Goal: Task Accomplishment & Management: Manage account settings

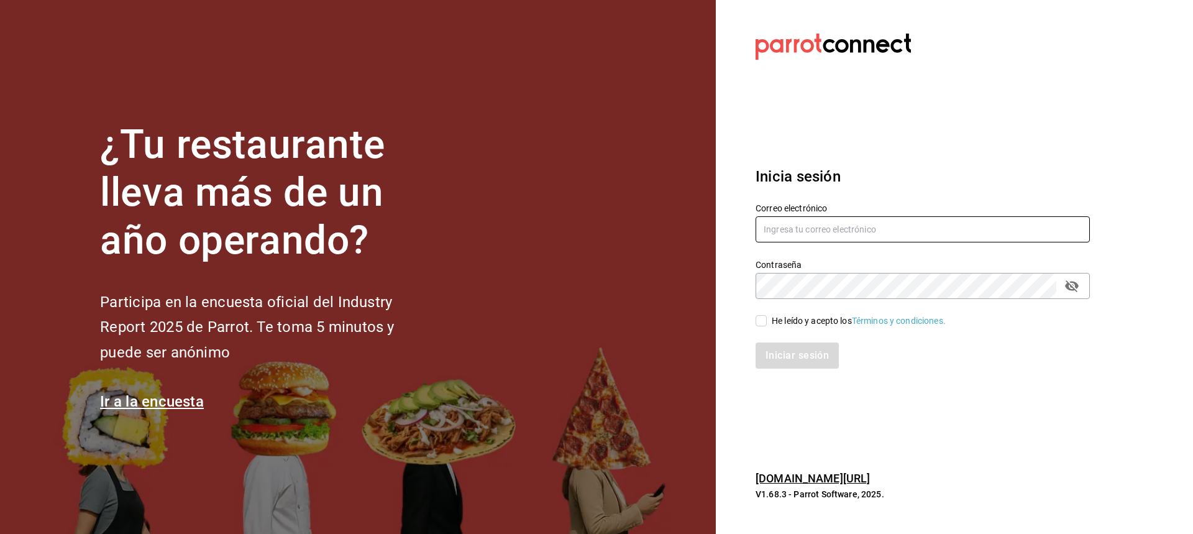
click at [868, 227] on input "text" at bounding box center [922, 229] width 334 height 26
type input "luis190101@gmail.com"
click at [760, 321] on input "He leído y acepto los Términos y condiciones." at bounding box center [760, 320] width 11 height 11
checkbox input "true"
click at [765, 362] on button "Iniciar sesión" at bounding box center [797, 355] width 84 height 26
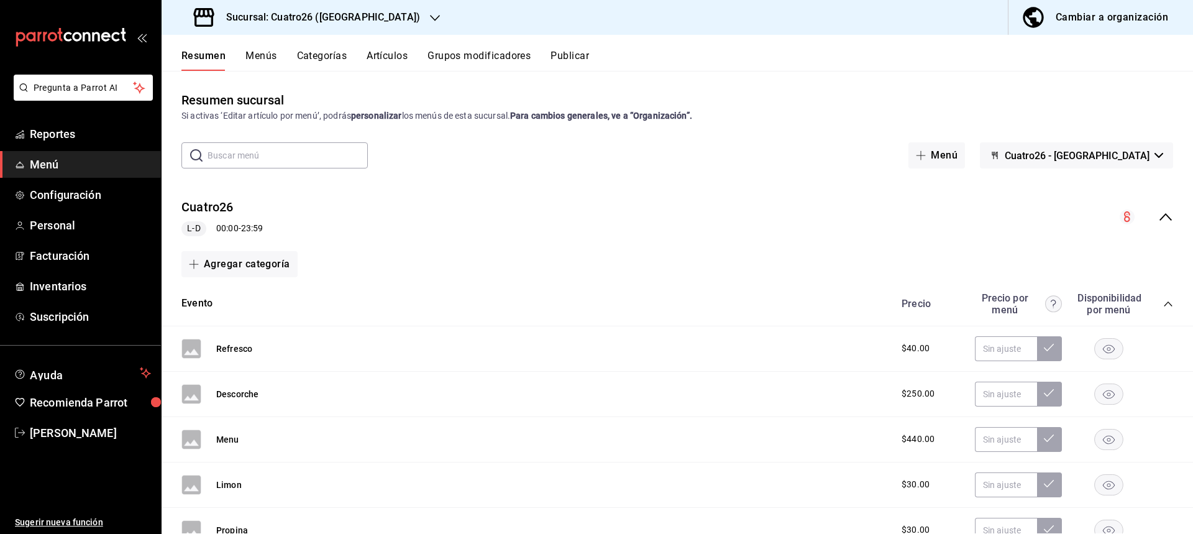
click at [356, 9] on div "Sucursal: Cuatro26 ([GEOGRAPHIC_DATA])" at bounding box center [307, 17] width 273 height 35
click at [299, 75] on div "Casa Encanto ([GEOGRAPHIC_DATA])" at bounding box center [254, 82] width 186 height 28
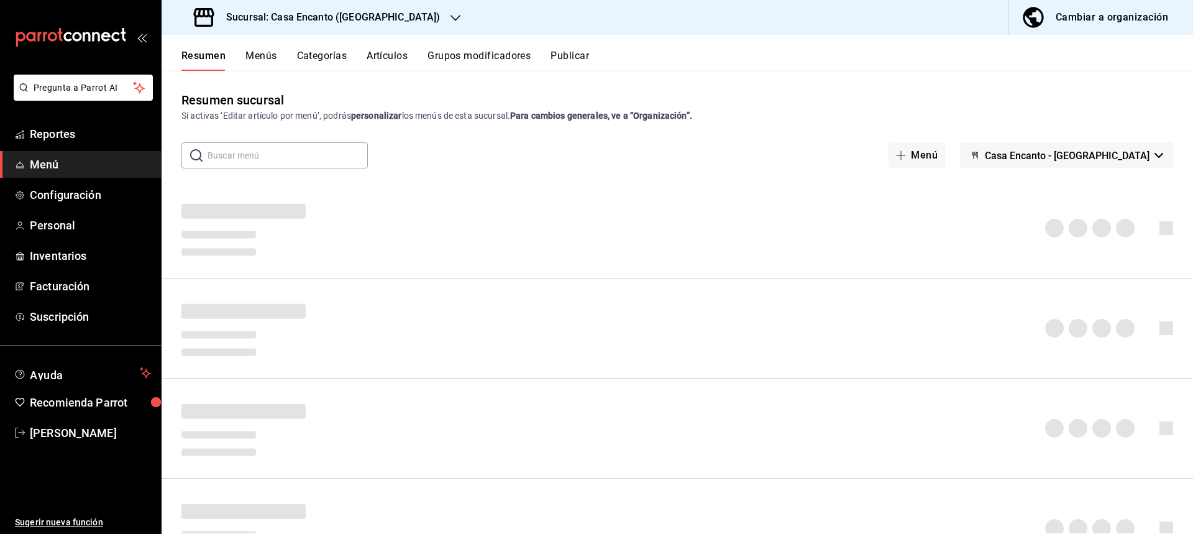
click at [373, 60] on button "Artículos" at bounding box center [386, 60] width 41 height 21
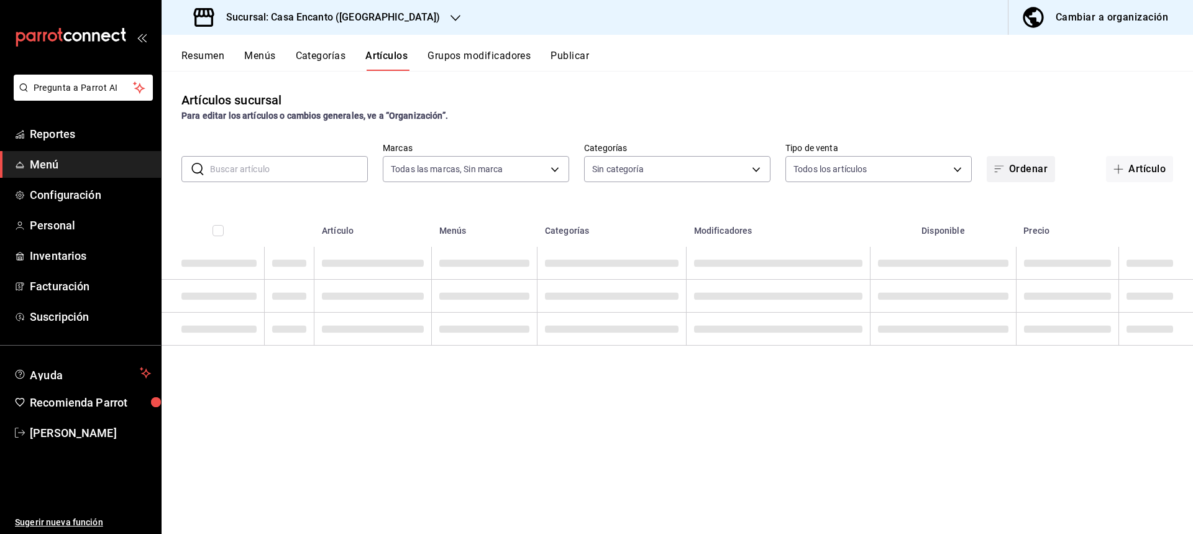
type input "dbeee84c-e3f2-405f-87ec-4bd3096e6bed"
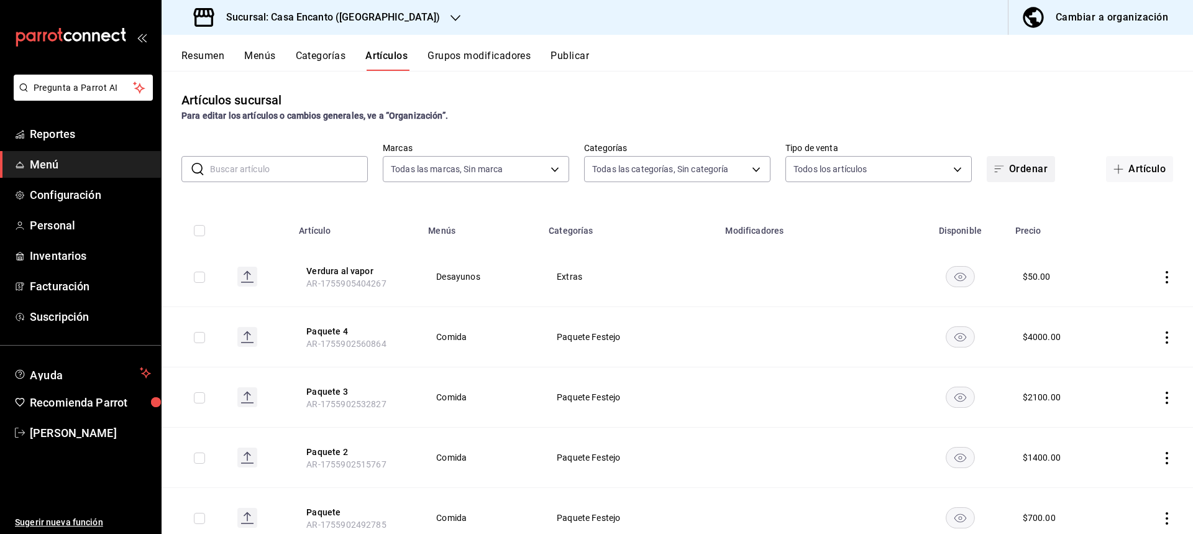
type input "c34433a3-9c9a-45f0-845c-32576d181285,27d5a01d-a4d8-46a4-810e-01381fcd00fd,adee7…"
click at [308, 169] on input "text" at bounding box center [289, 169] width 158 height 25
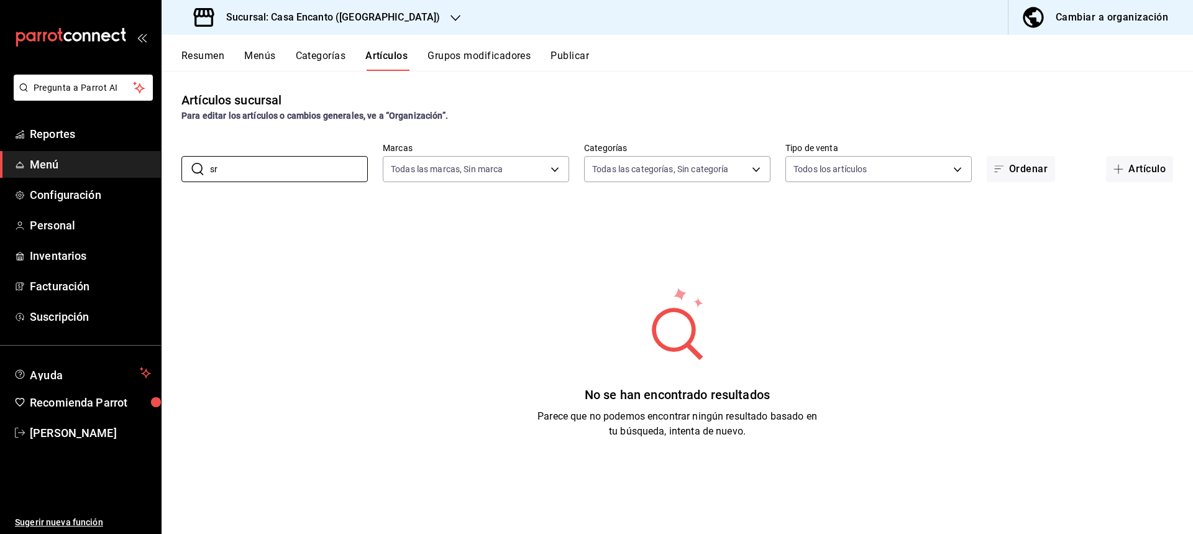
type input "s"
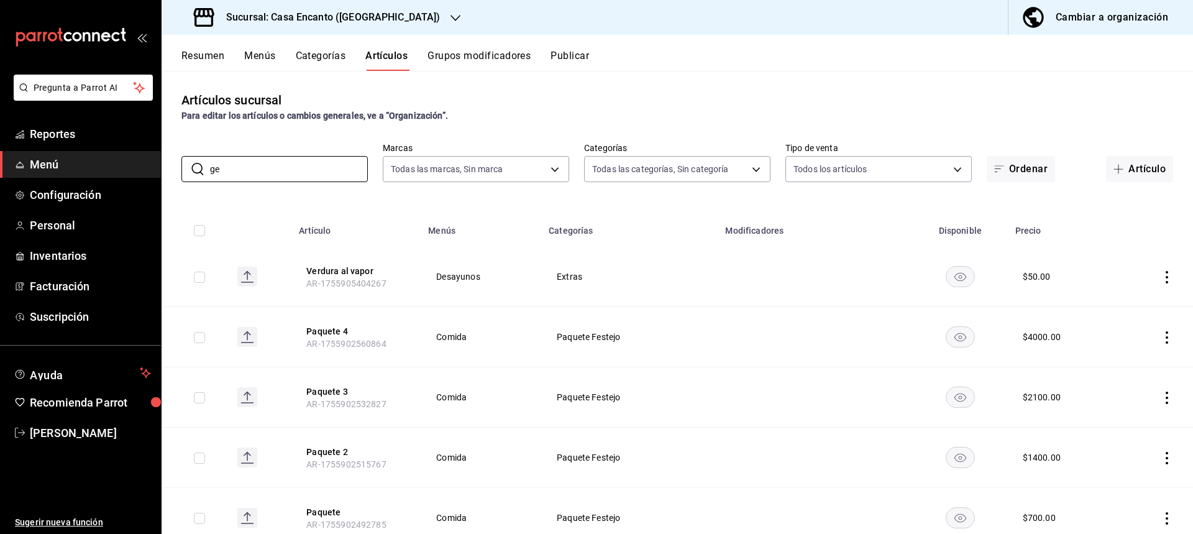
type input "g"
click at [734, 162] on body "Pregunta a Parrot AI Reportes Menú Configuración Personal Inventarios Facturaci…" at bounding box center [596, 267] width 1193 height 534
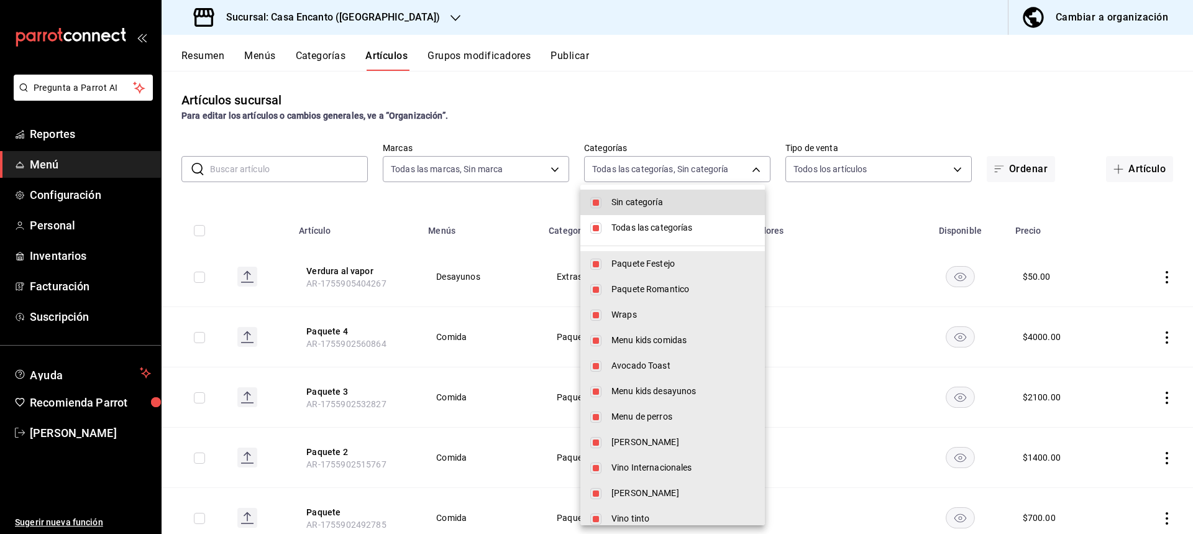
click at [703, 206] on span "Sin categoría" at bounding box center [682, 202] width 143 height 13
checkbox input "false"
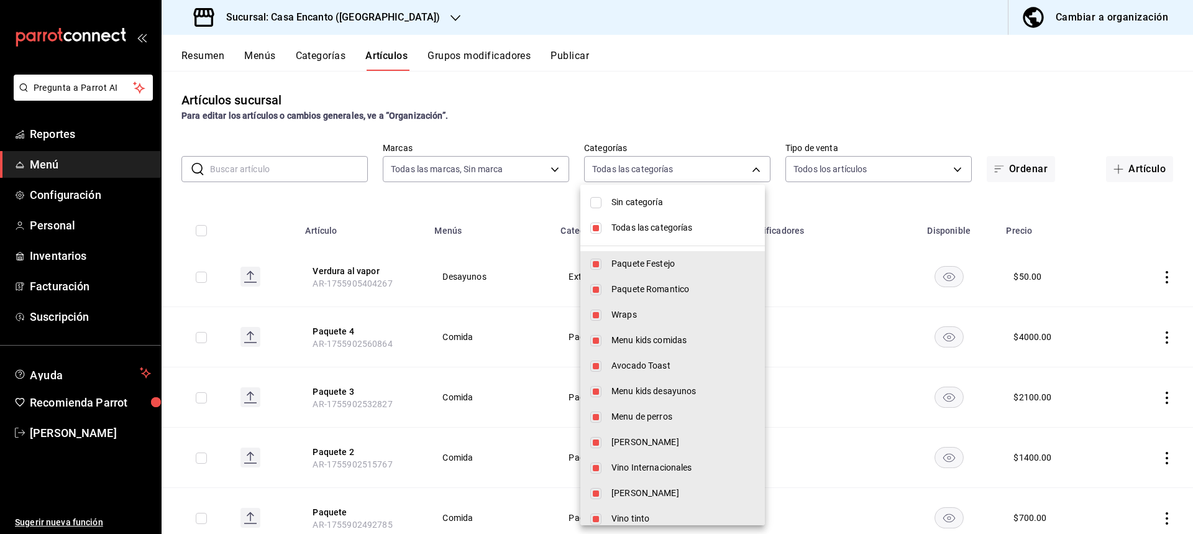
click at [681, 235] on li "Todas las categorías" at bounding box center [672, 227] width 184 height 25
checkbox input "false"
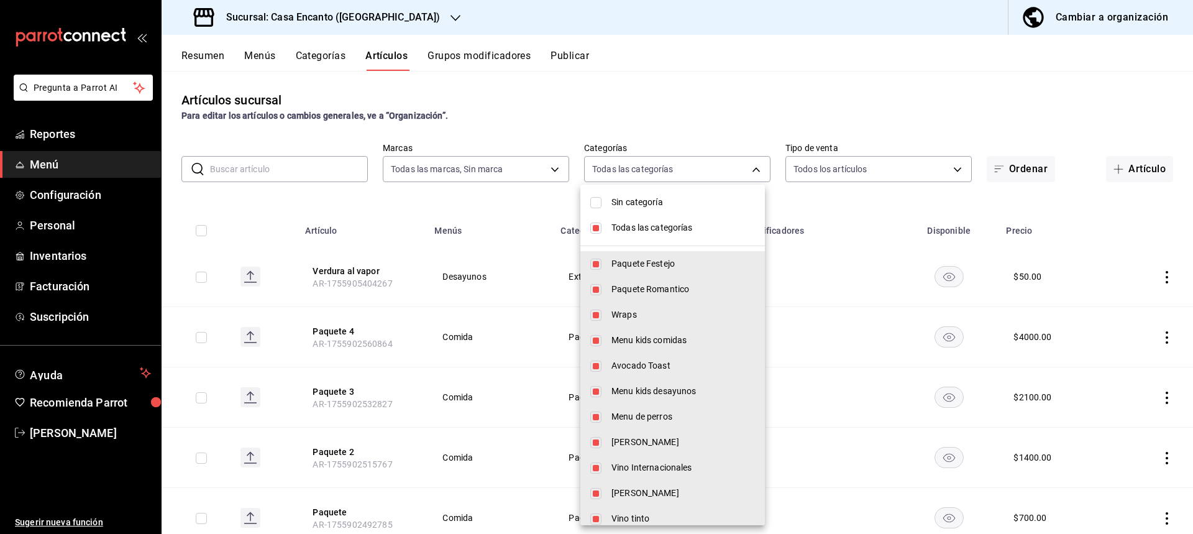
checkbox input "false"
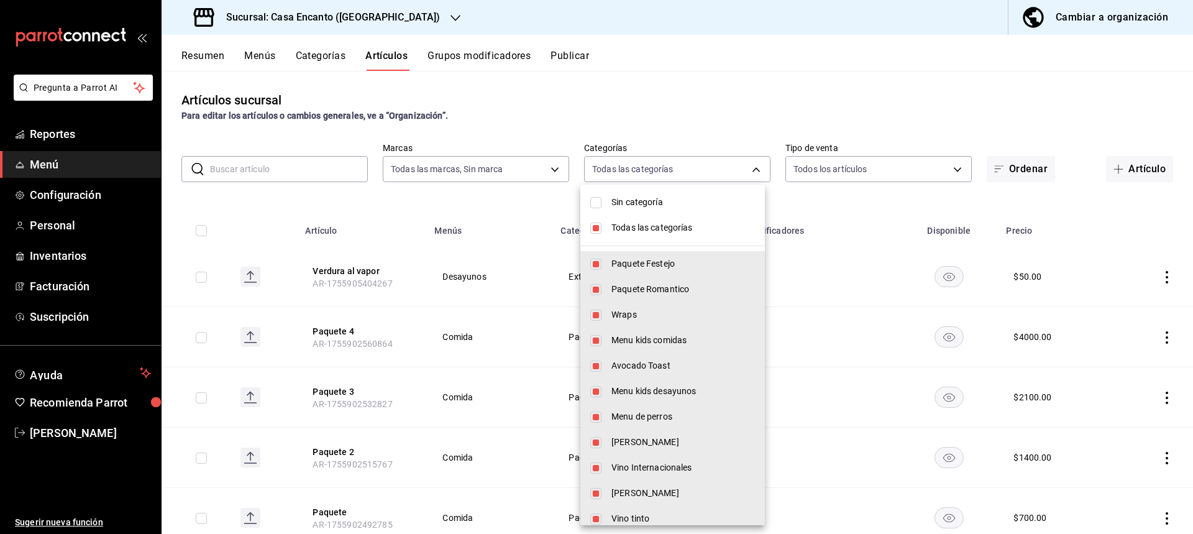
checkbox input "false"
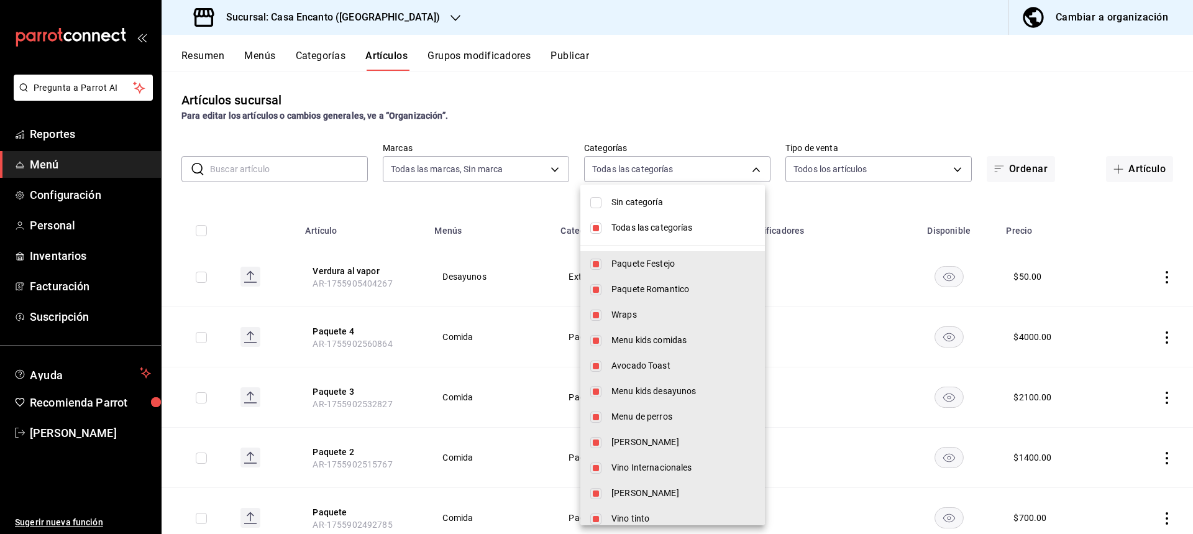
checkbox input "false"
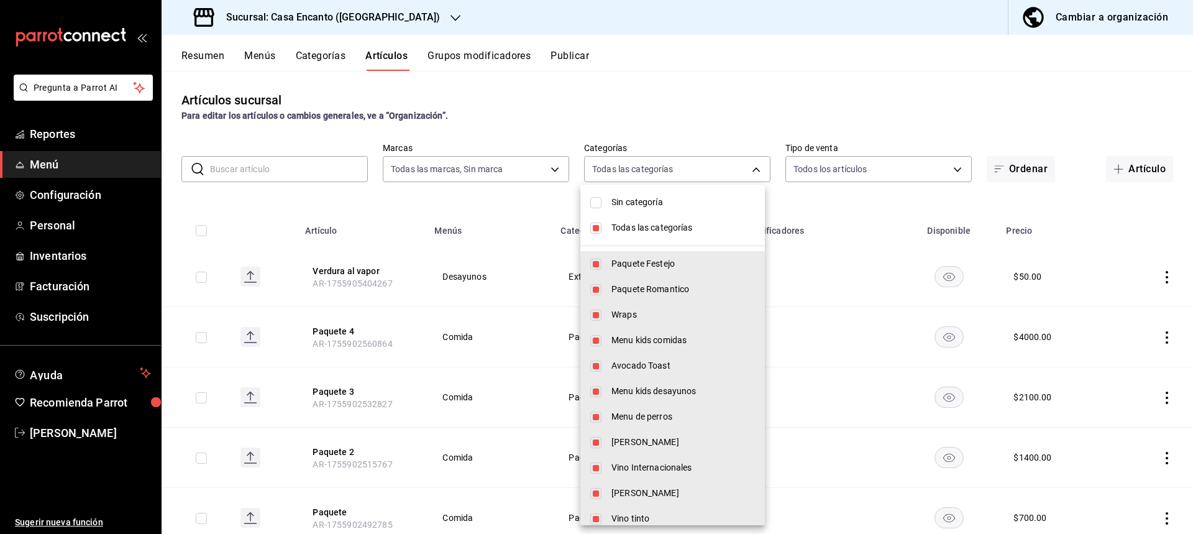
checkbox input "false"
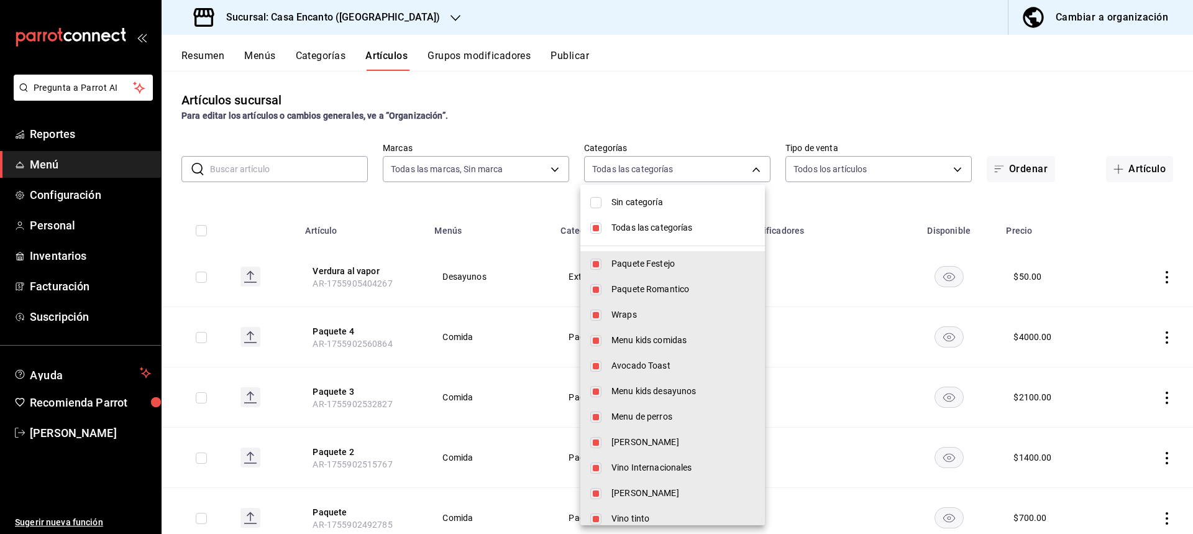
checkbox input "false"
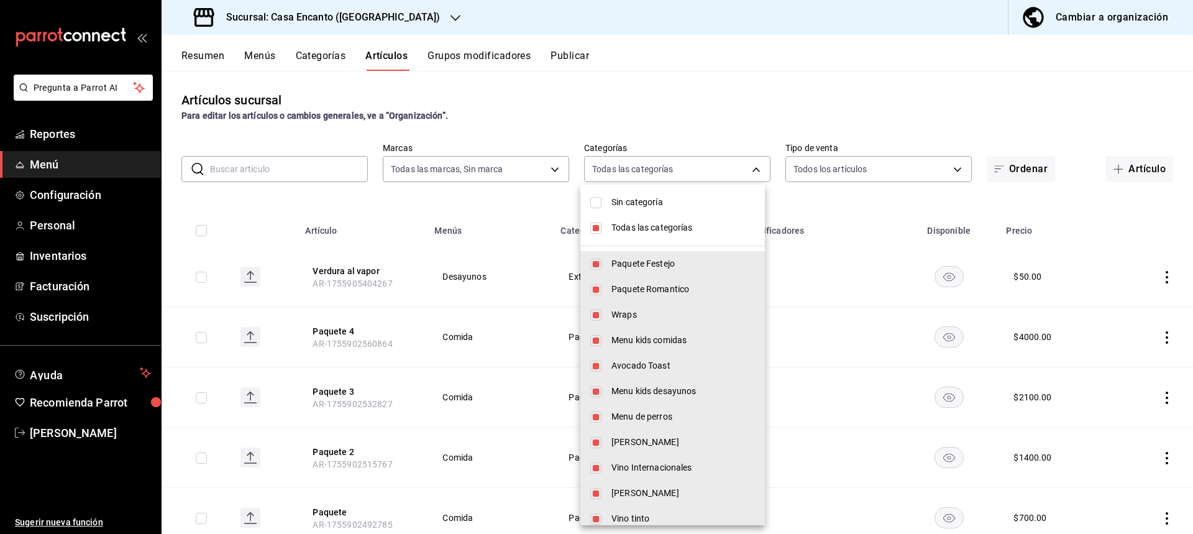
checkbox input "false"
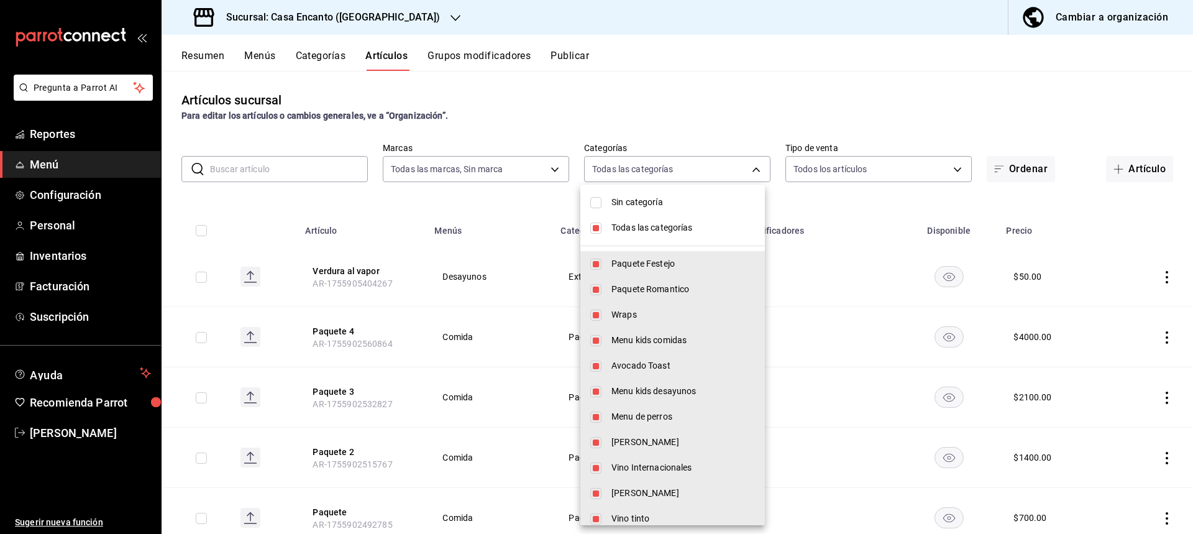
checkbox input "false"
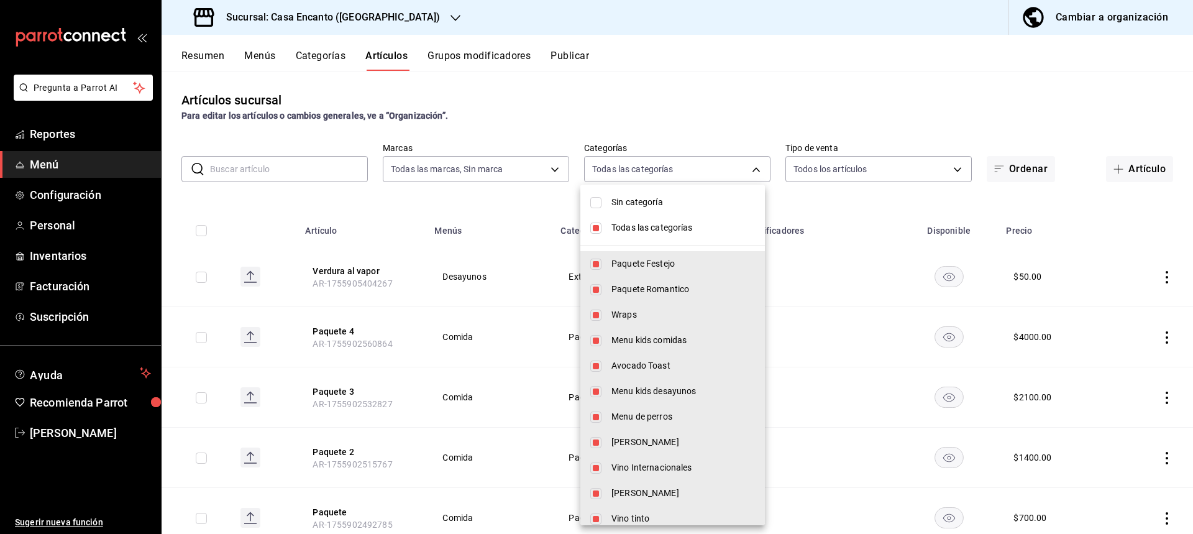
checkbox input "false"
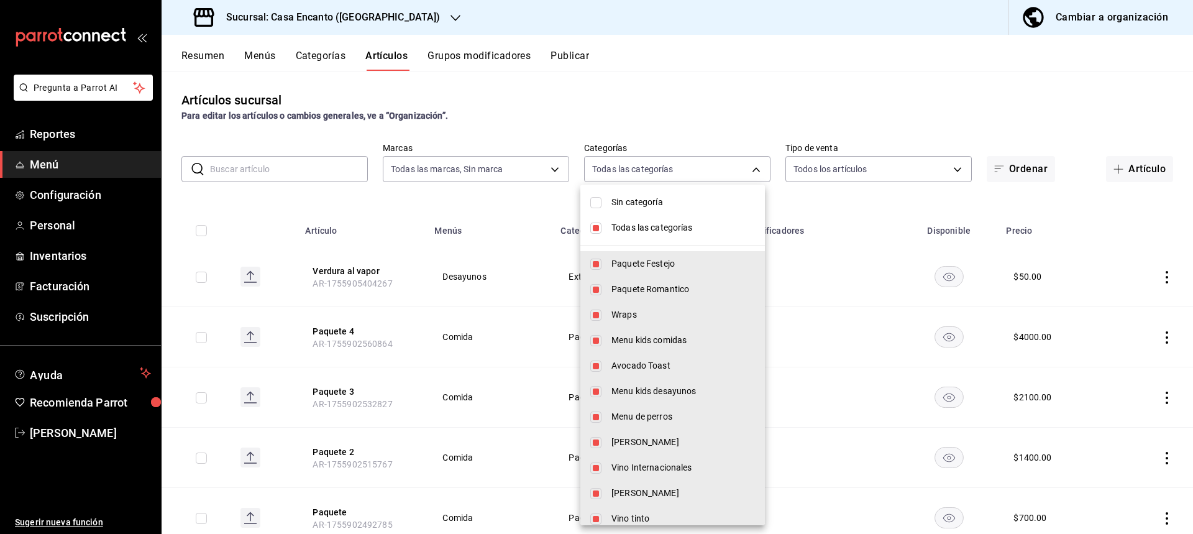
checkbox input "false"
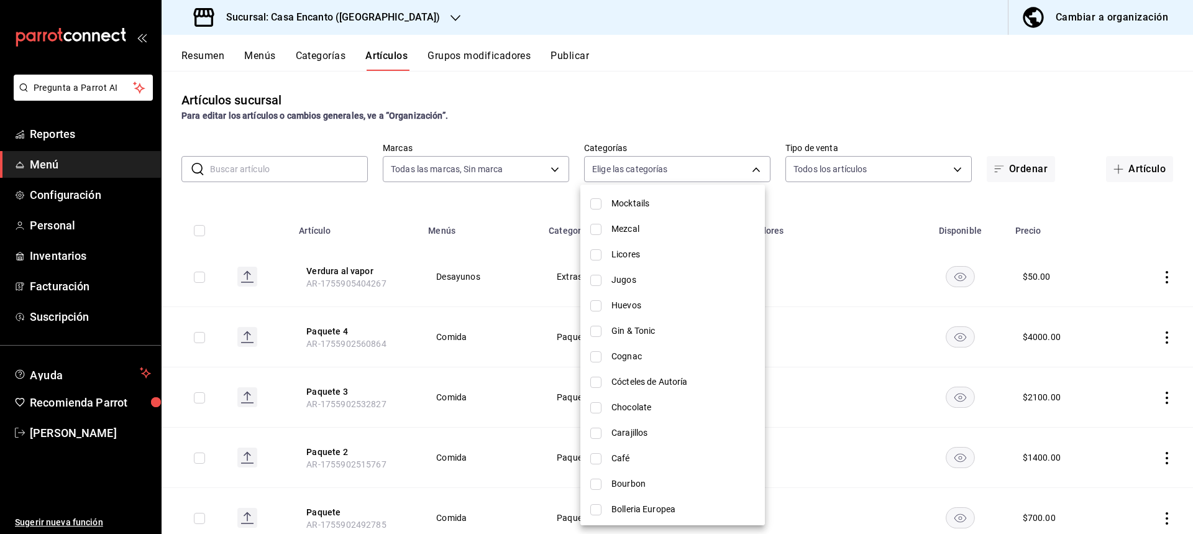
scroll to position [928, 0]
click at [656, 235] on li "Licores" at bounding box center [672, 226] width 184 height 25
type input "faa3f72f-14f3-41f7-8e66-b916143e5ddf"
checkbox input "true"
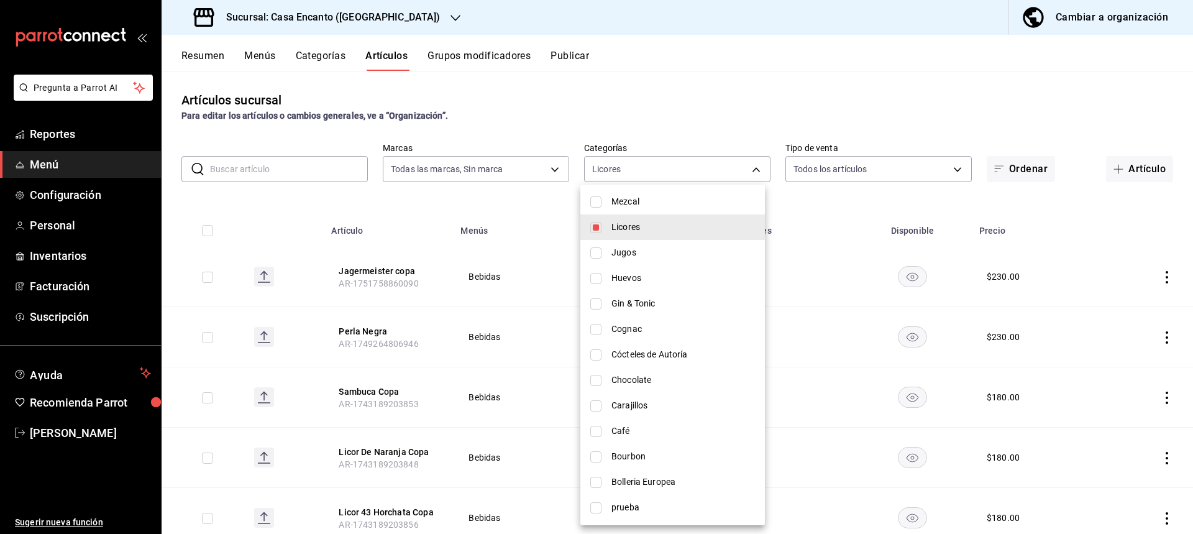
click at [522, 317] on div at bounding box center [596, 267] width 1193 height 534
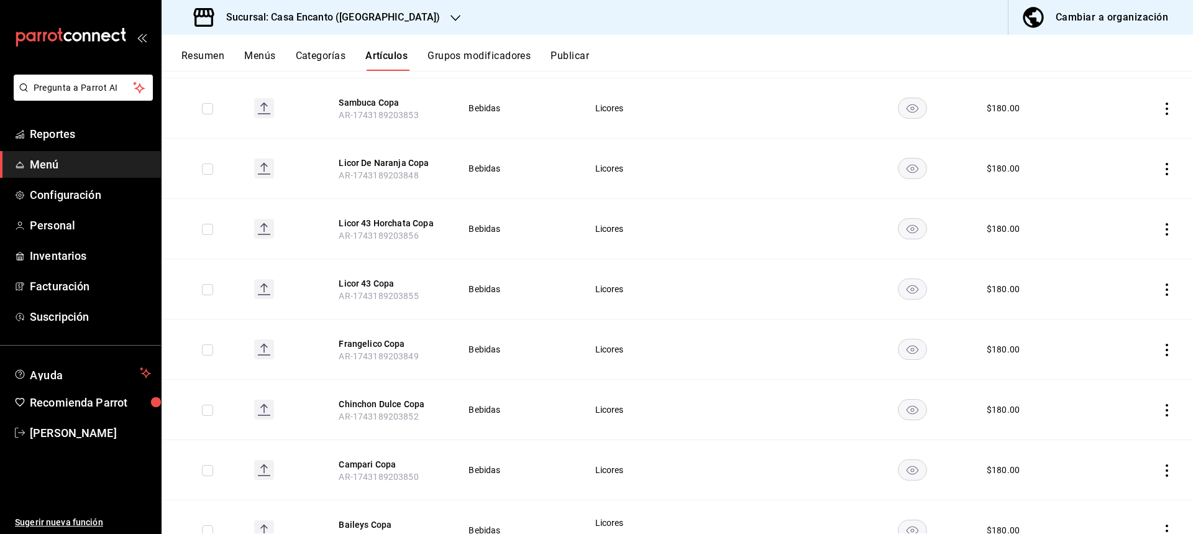
scroll to position [0, 0]
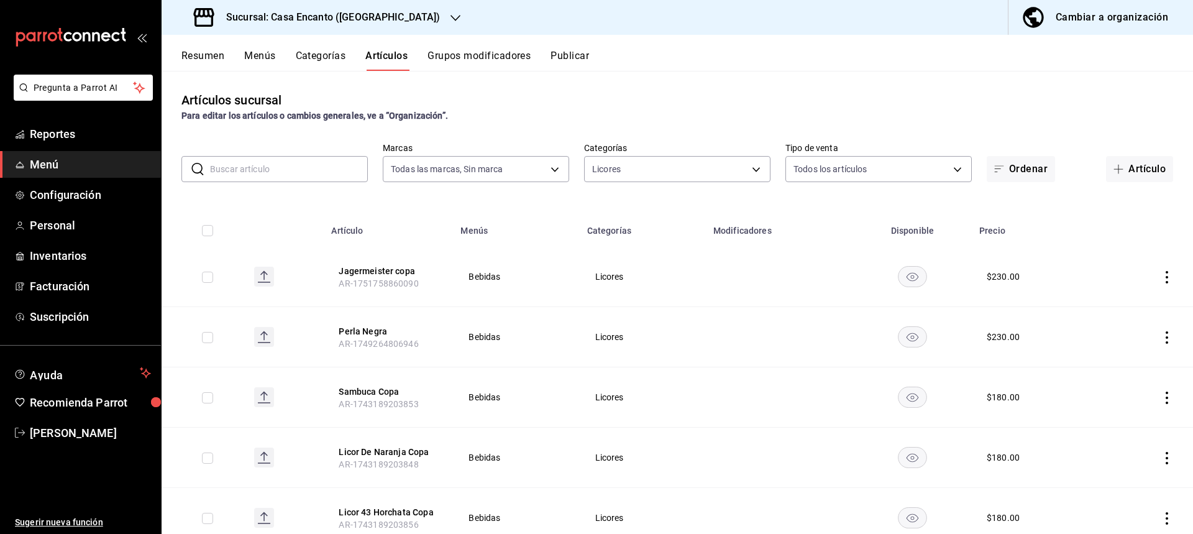
click at [325, 169] on input "text" at bounding box center [289, 169] width 158 height 25
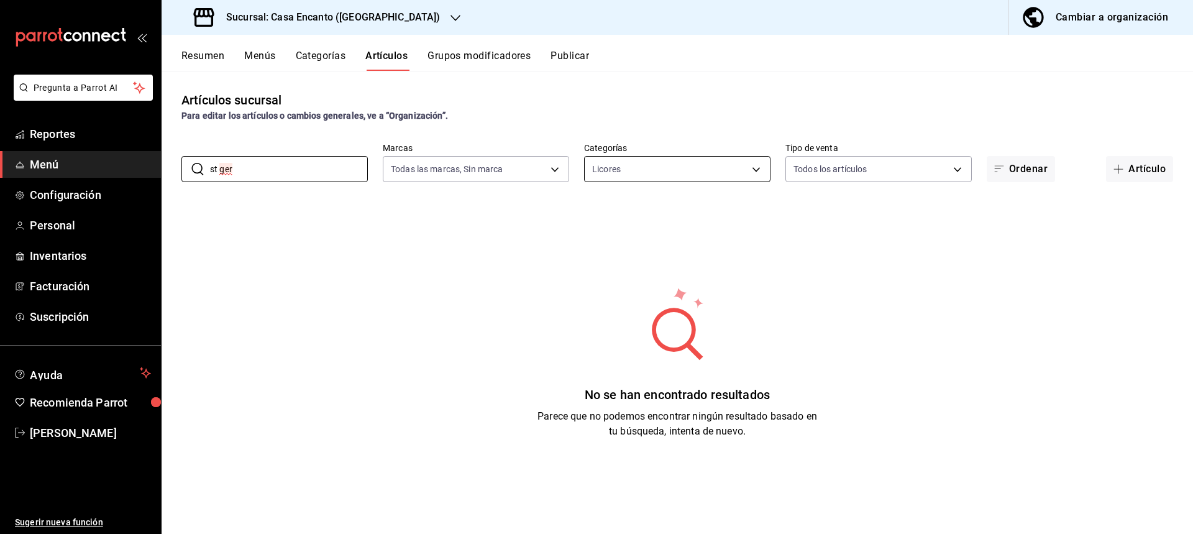
type input "st ger"
click at [733, 171] on body "Pregunta a Parrot AI Reportes Menú Configuración Personal Inventarios Facturaci…" at bounding box center [596, 267] width 1193 height 534
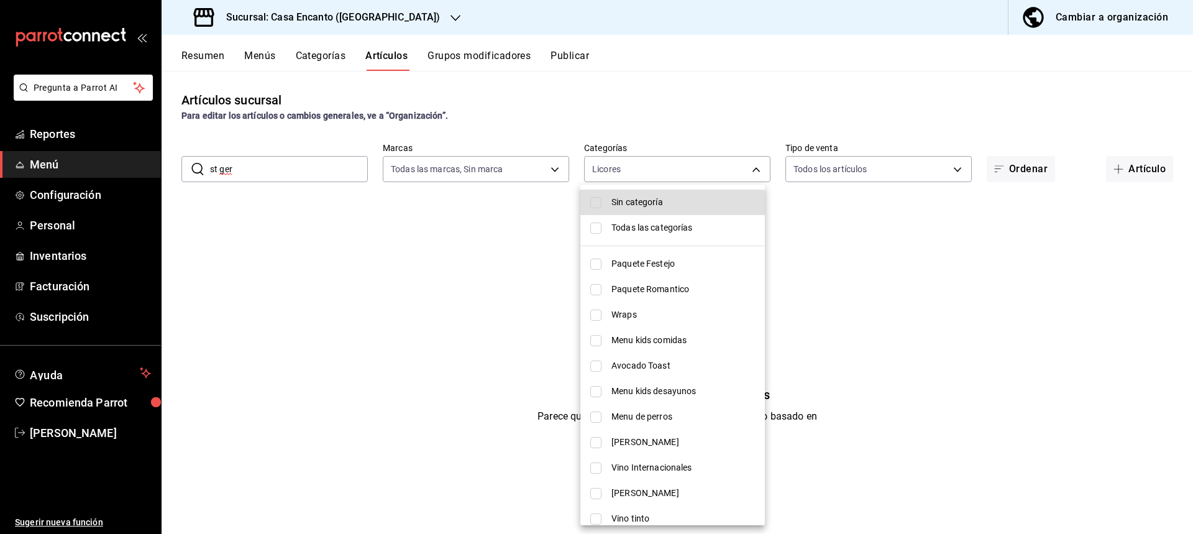
click at [712, 217] on li "Todas las categorías" at bounding box center [672, 227] width 184 height 25
type input "c34433a3-9c9a-45f0-845c-32576d181285,27d5a01d-a4d8-46a4-810e-01381fcd00fd,adee7…"
checkbox input "true"
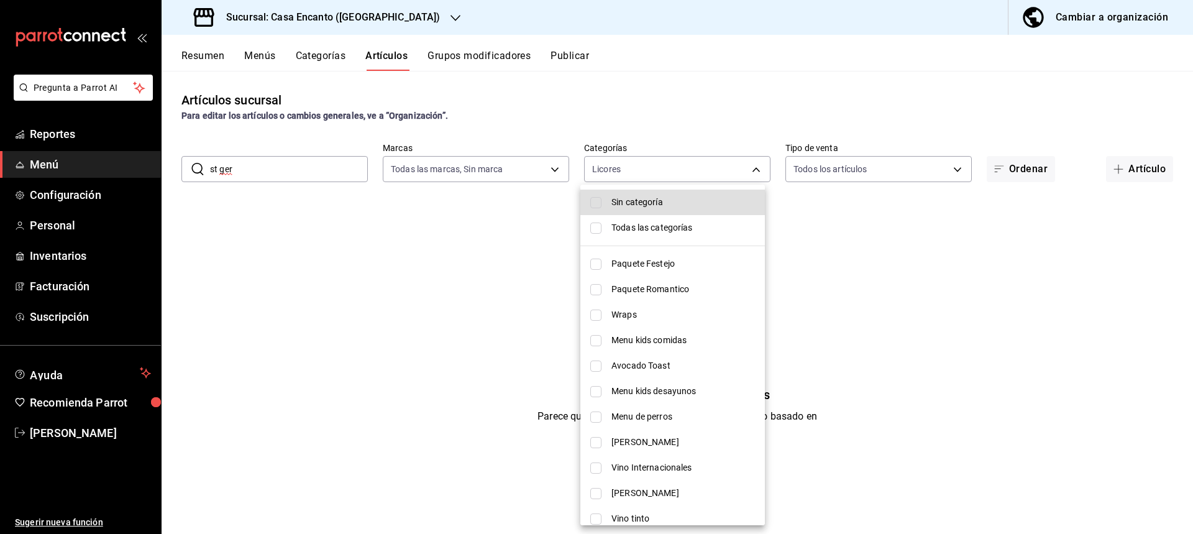
checkbox input "true"
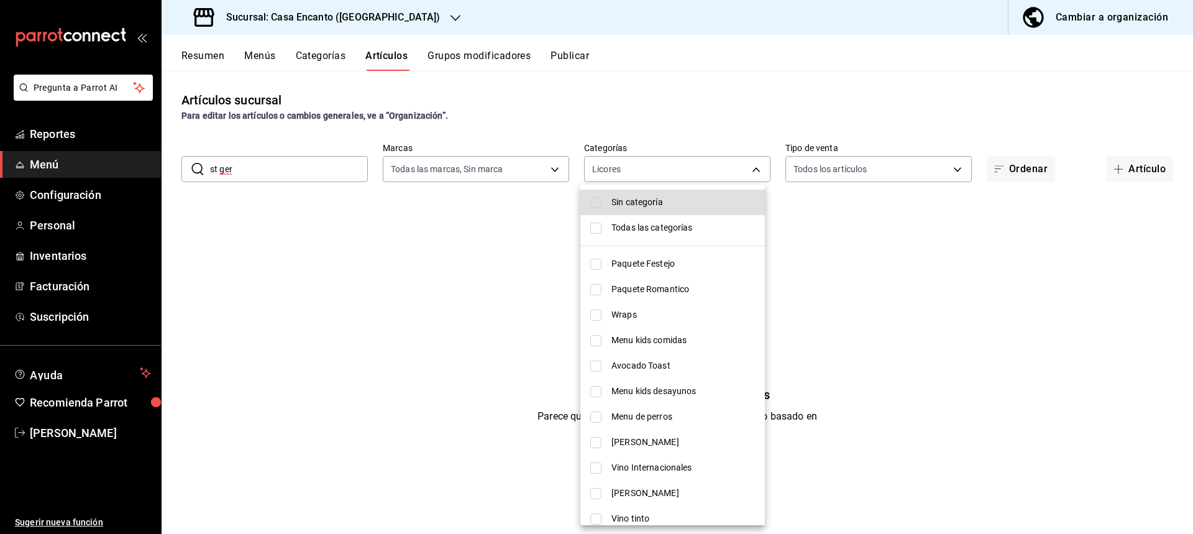
checkbox input "true"
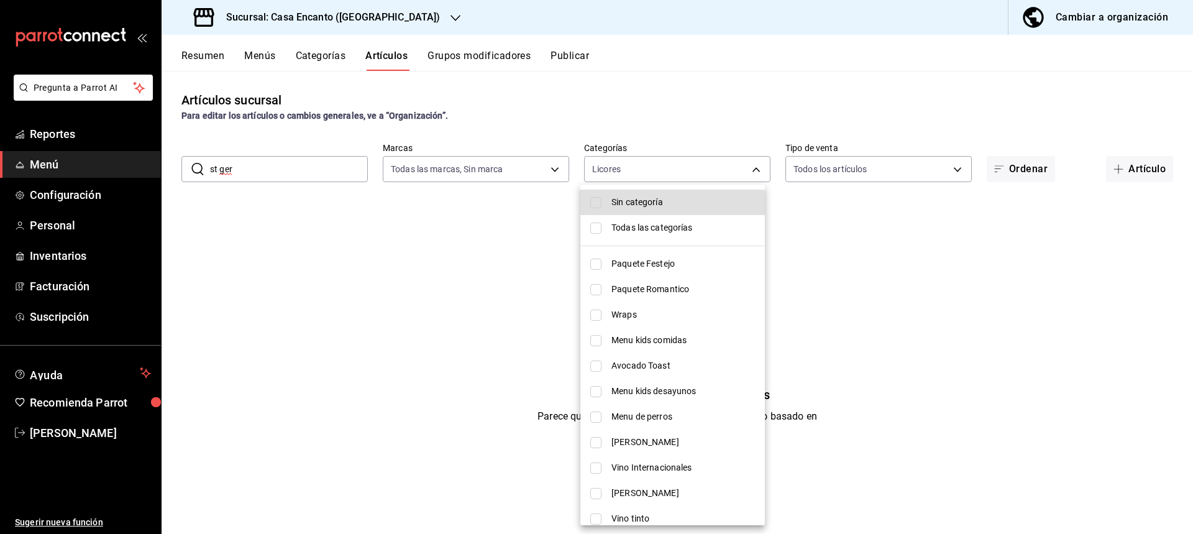
checkbox input "true"
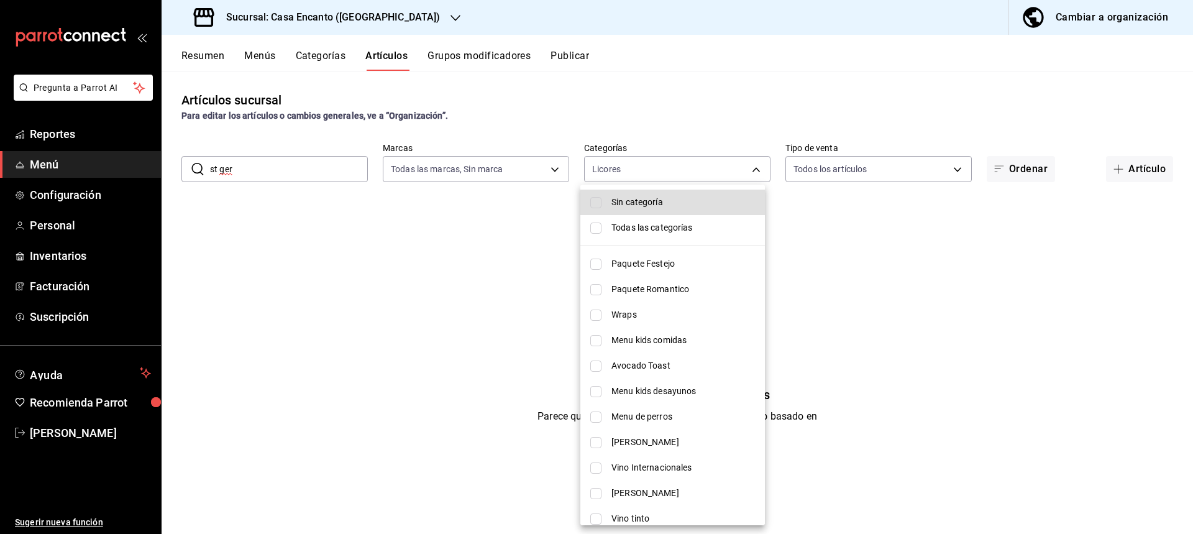
checkbox input "true"
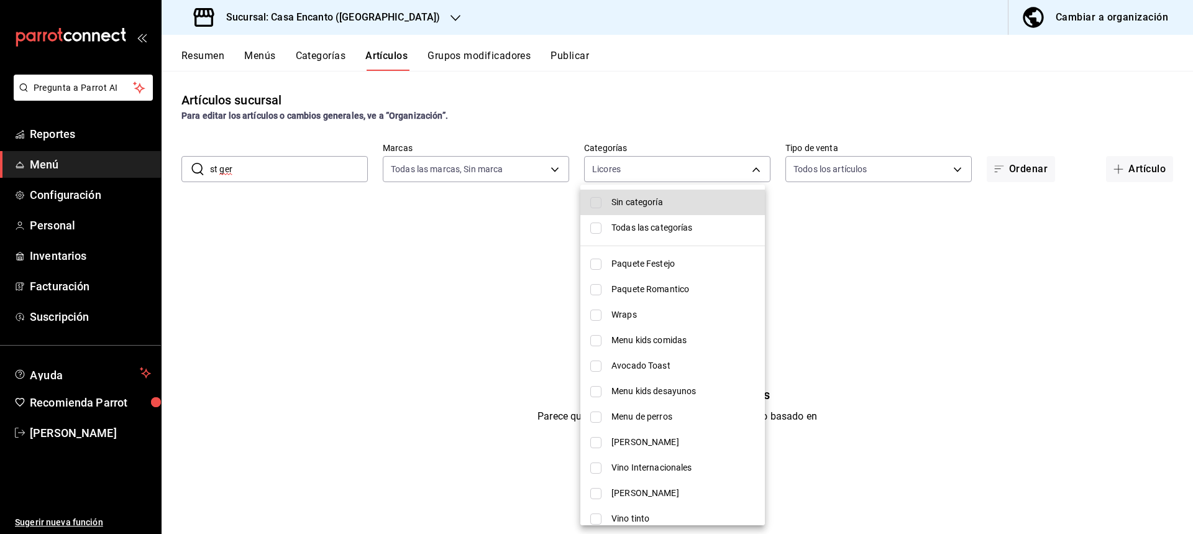
checkbox input "true"
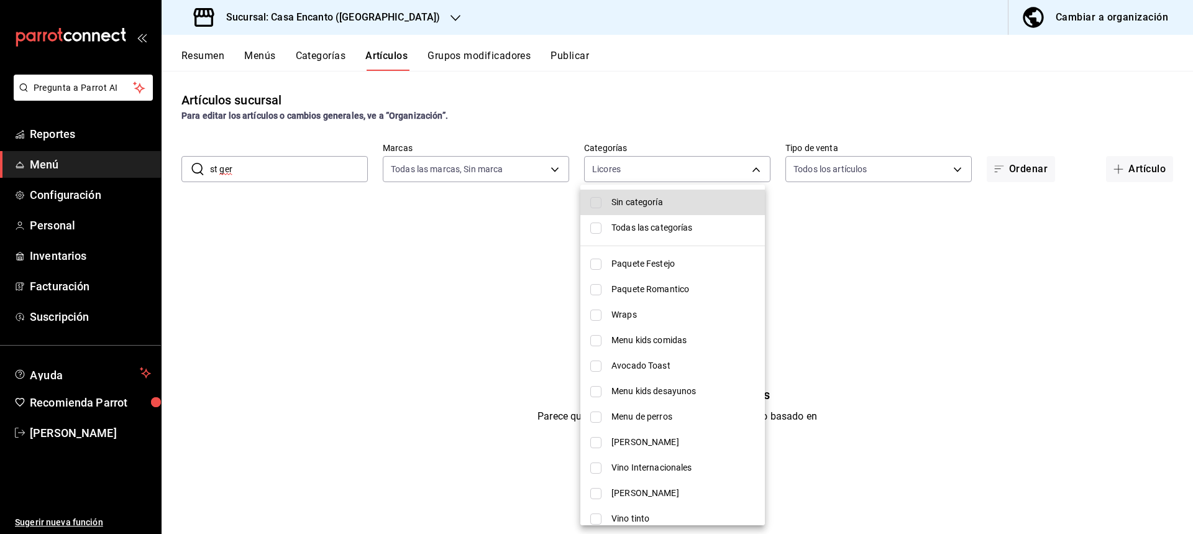
checkbox input "true"
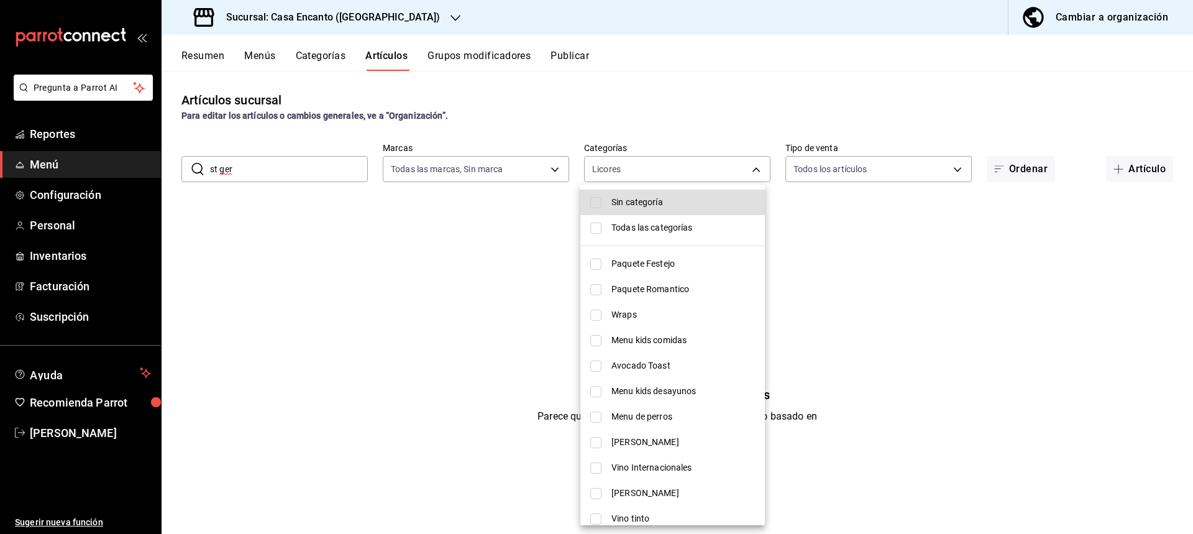
checkbox input "true"
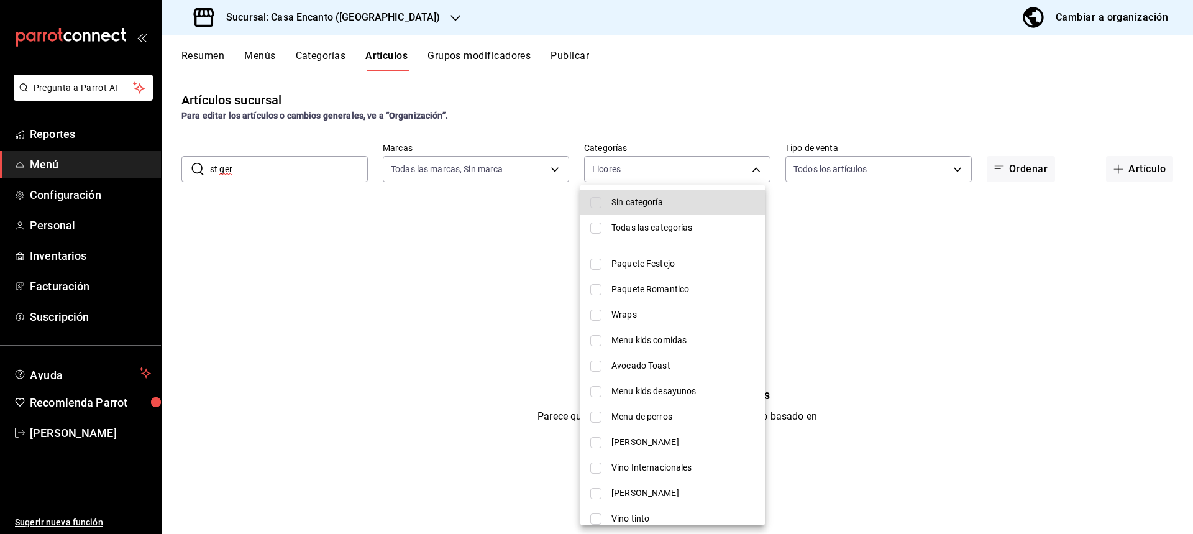
checkbox input "true"
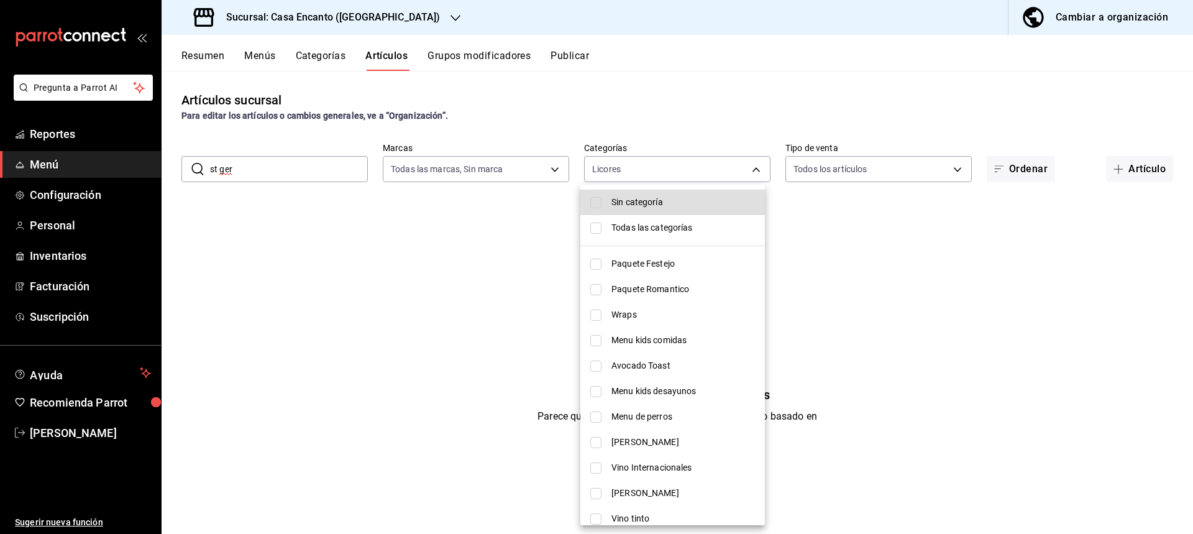
checkbox input "true"
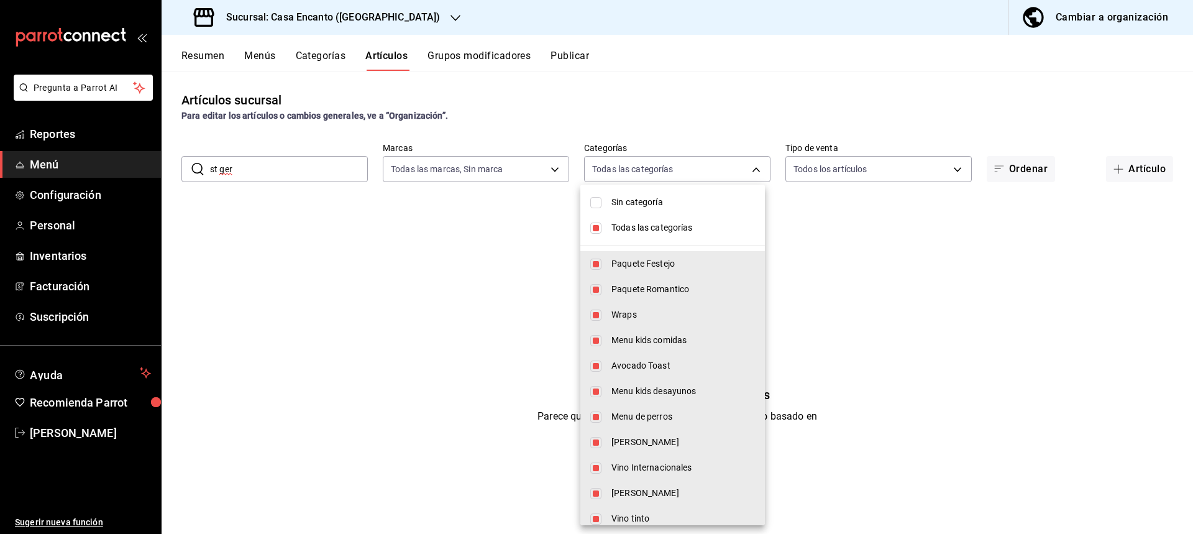
click at [721, 205] on span "Sin categoría" at bounding box center [682, 202] width 143 height 13
checkbox input "true"
click at [734, 163] on div at bounding box center [596, 267] width 1193 height 534
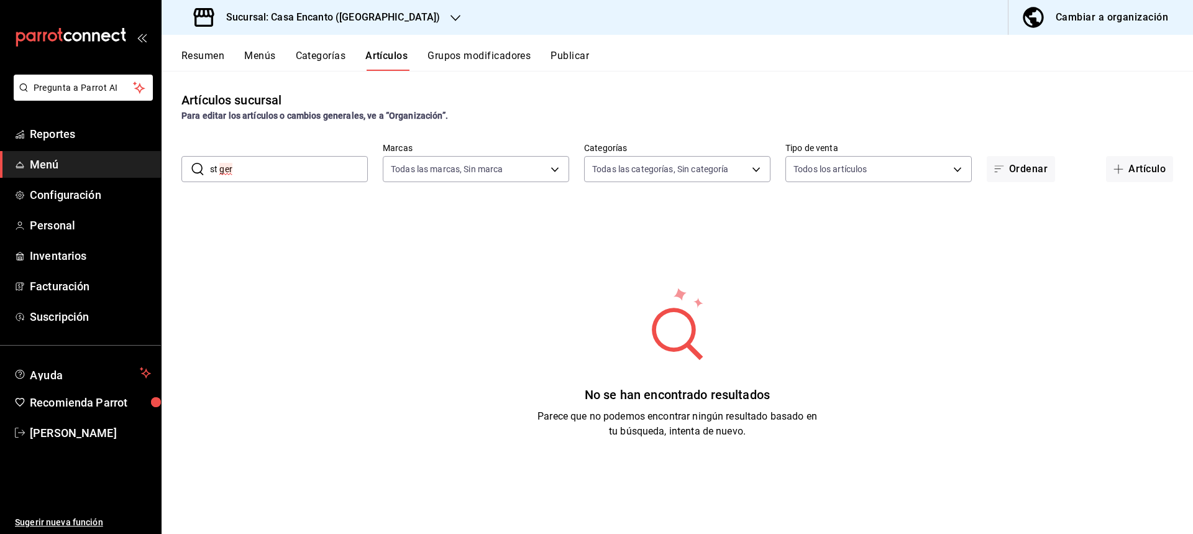
click at [259, 171] on input "st ger" at bounding box center [289, 169] width 158 height 25
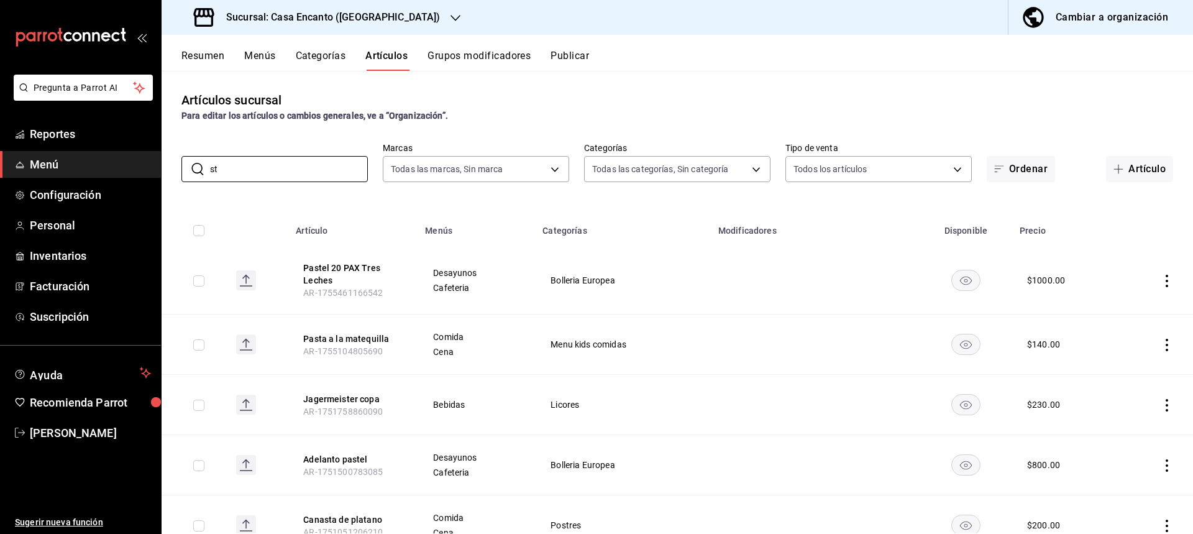
type input "s"
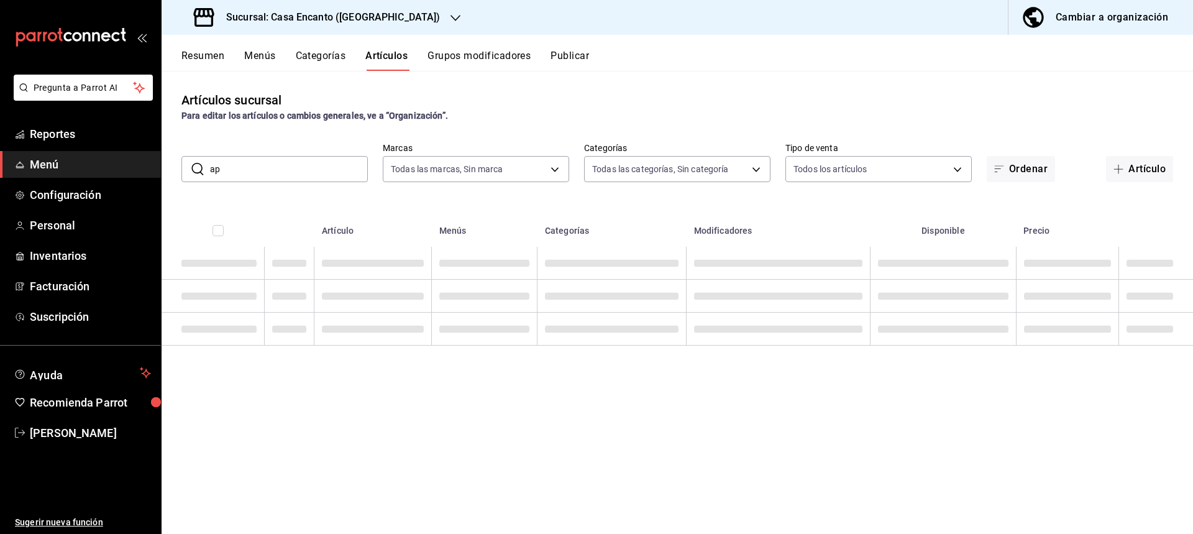
type input "a"
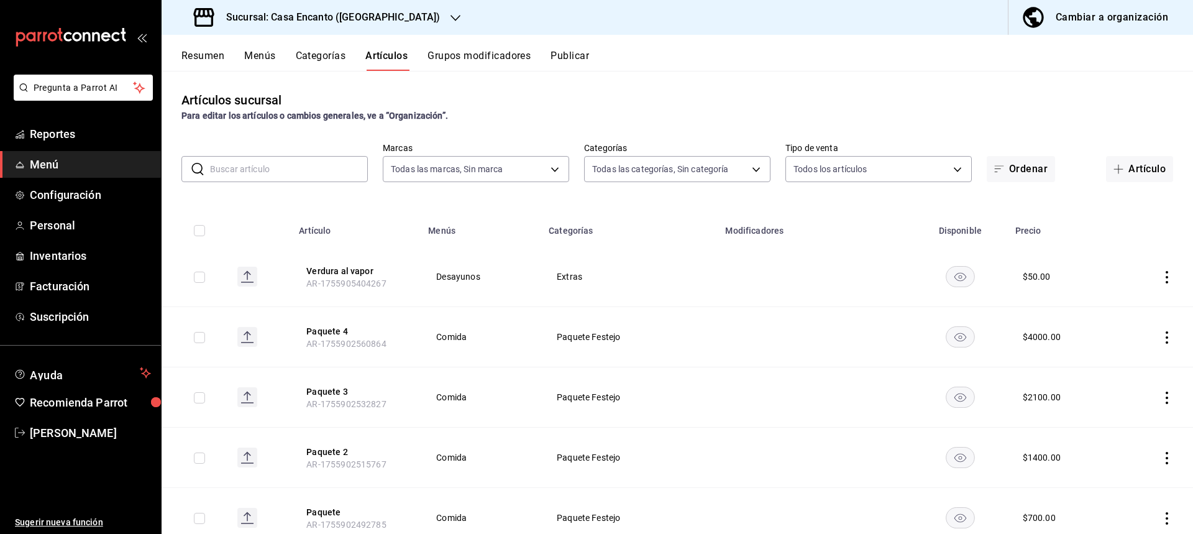
click at [1116, 155] on div "​ ​ Marcas Todas las marcas, Sin marca dbeee84c-e3f2-405f-87ec-4bd3096e6bed Cat…" at bounding box center [676, 162] width 1031 height 40
click at [1117, 170] on span "button" at bounding box center [1120, 169] width 15 height 10
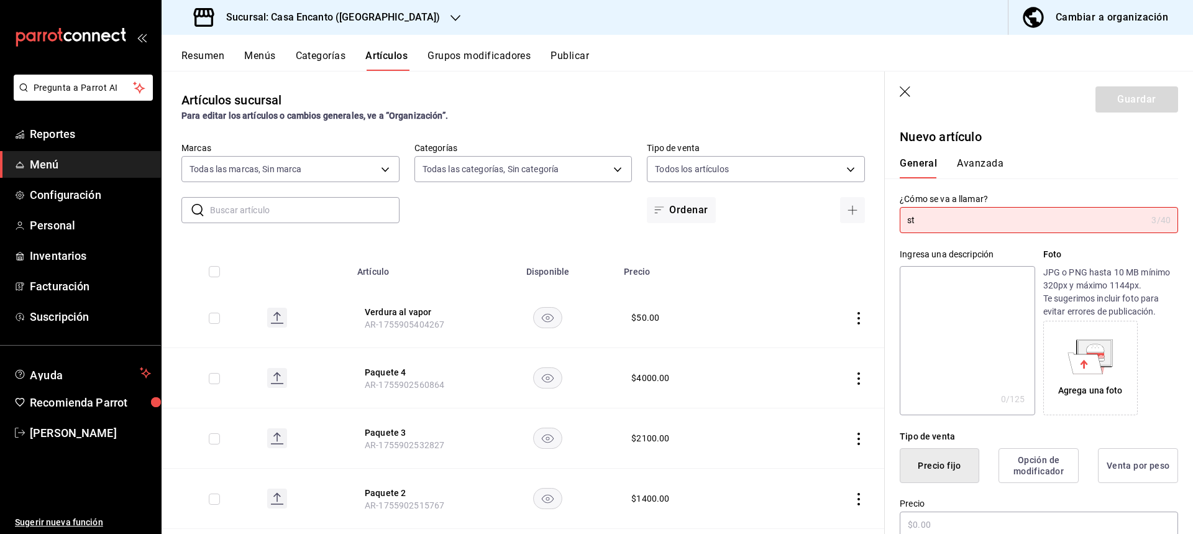
type input "s"
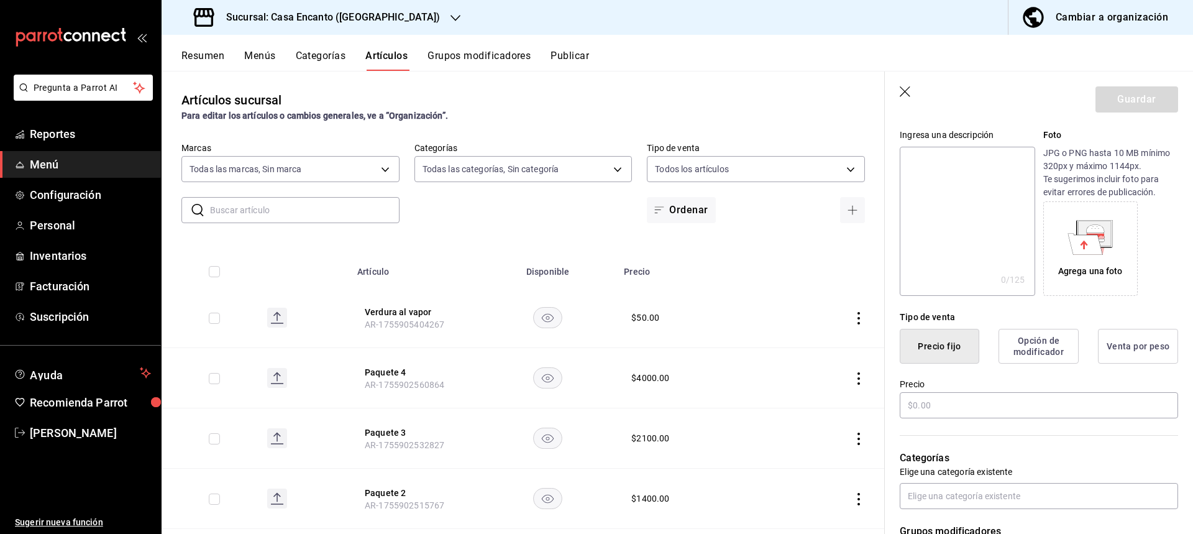
scroll to position [124, 0]
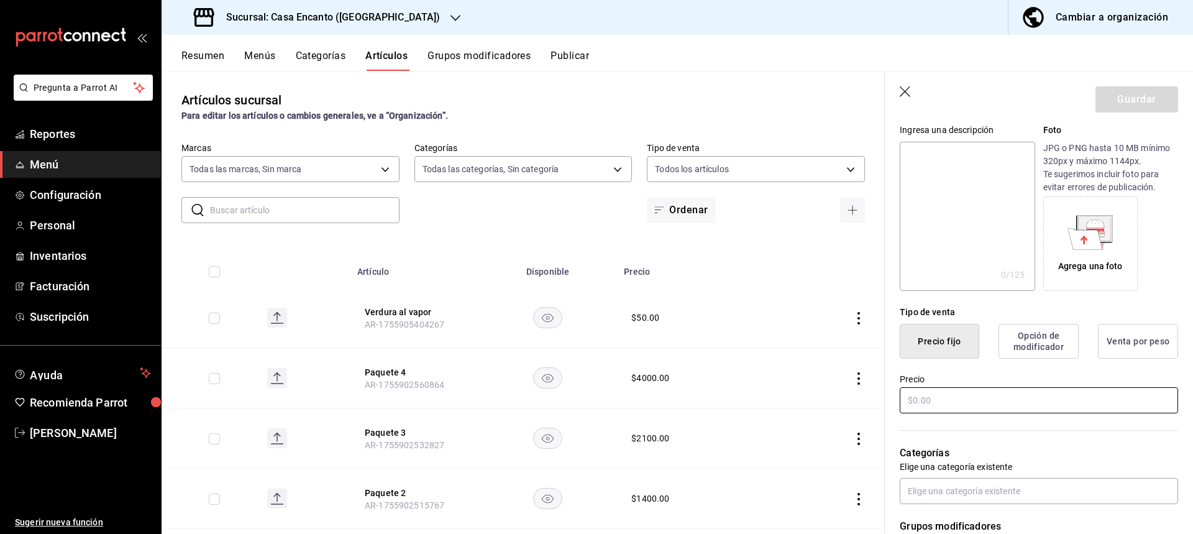
type input "St Germain Spritz"
click at [971, 403] on input "text" at bounding box center [1038, 400] width 278 height 26
type input "$230.00"
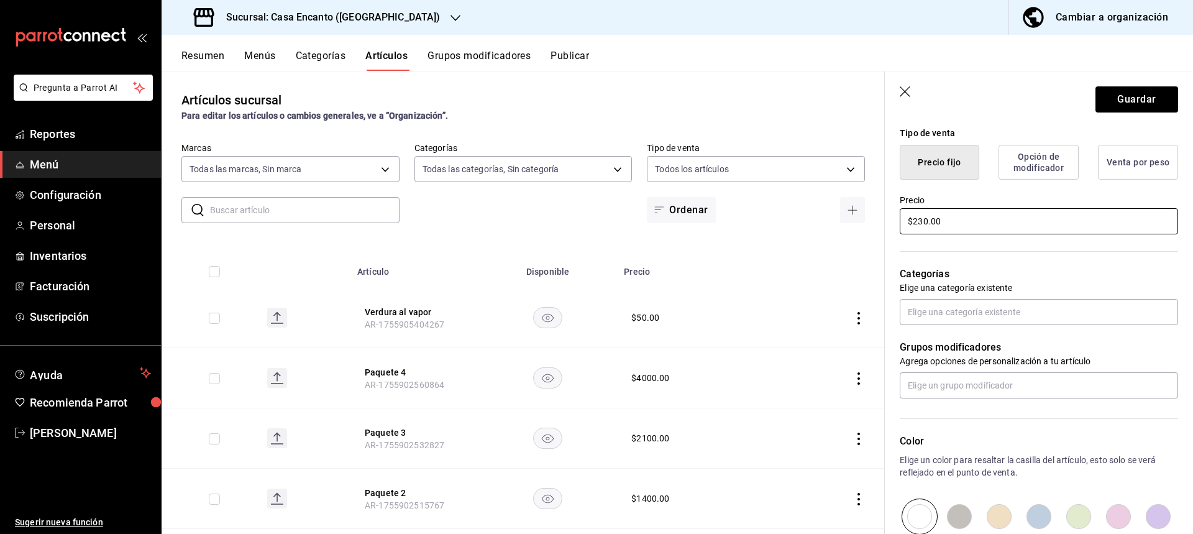
scroll to position [373, 0]
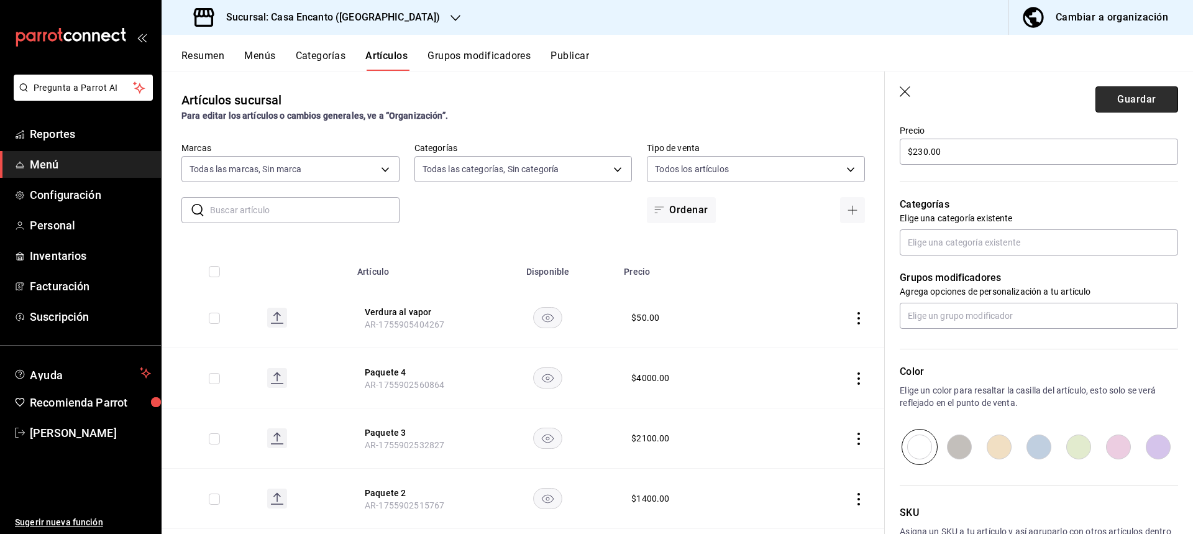
click at [1124, 94] on button "Guardar" at bounding box center [1136, 99] width 83 height 26
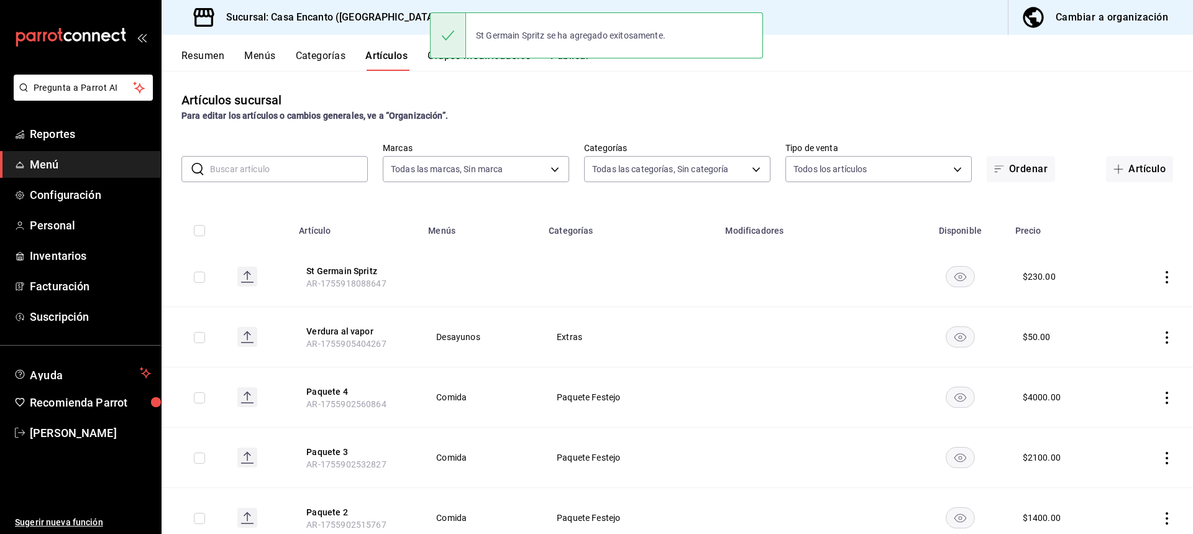
click at [568, 66] on button "Publicar" at bounding box center [569, 60] width 39 height 21
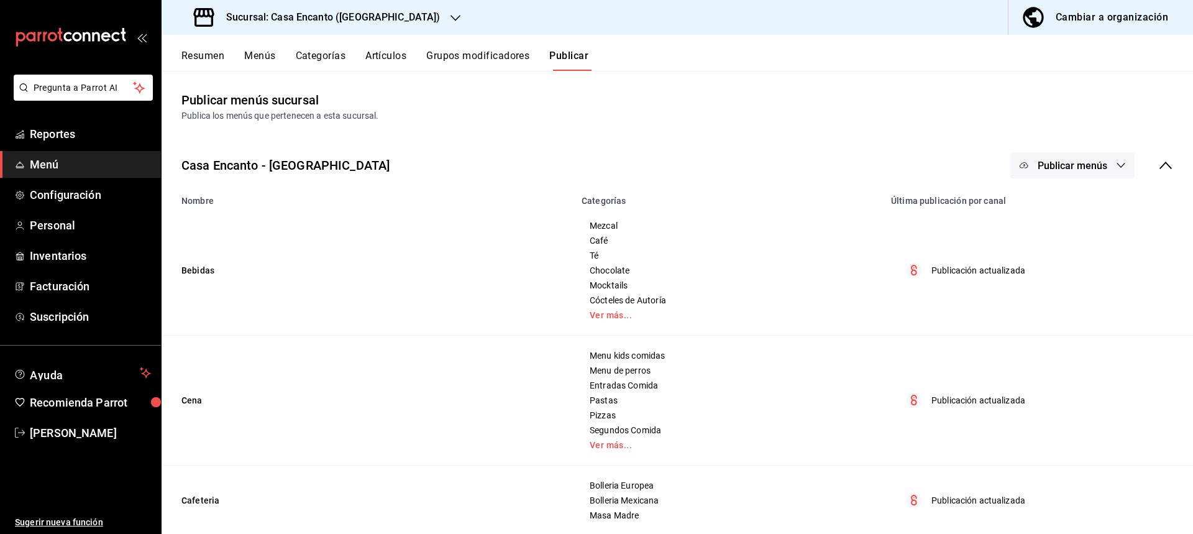
click at [1047, 163] on span "Publicar menús" at bounding box center [1072, 166] width 70 height 12
click at [1044, 194] on li "Punto de venta" at bounding box center [1063, 205] width 114 height 35
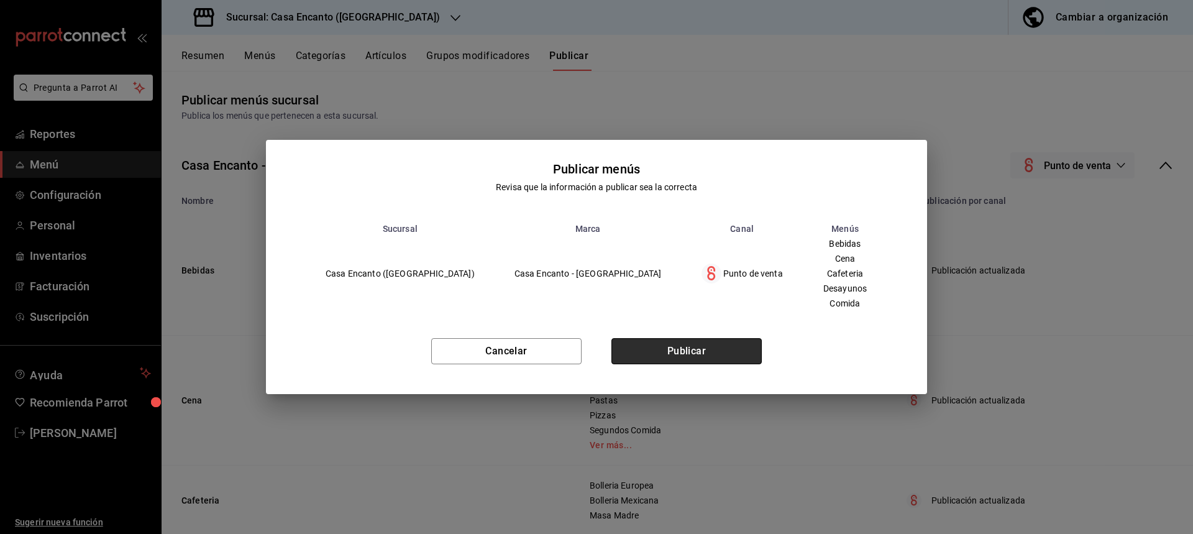
click at [664, 343] on button "Publicar" at bounding box center [686, 351] width 150 height 26
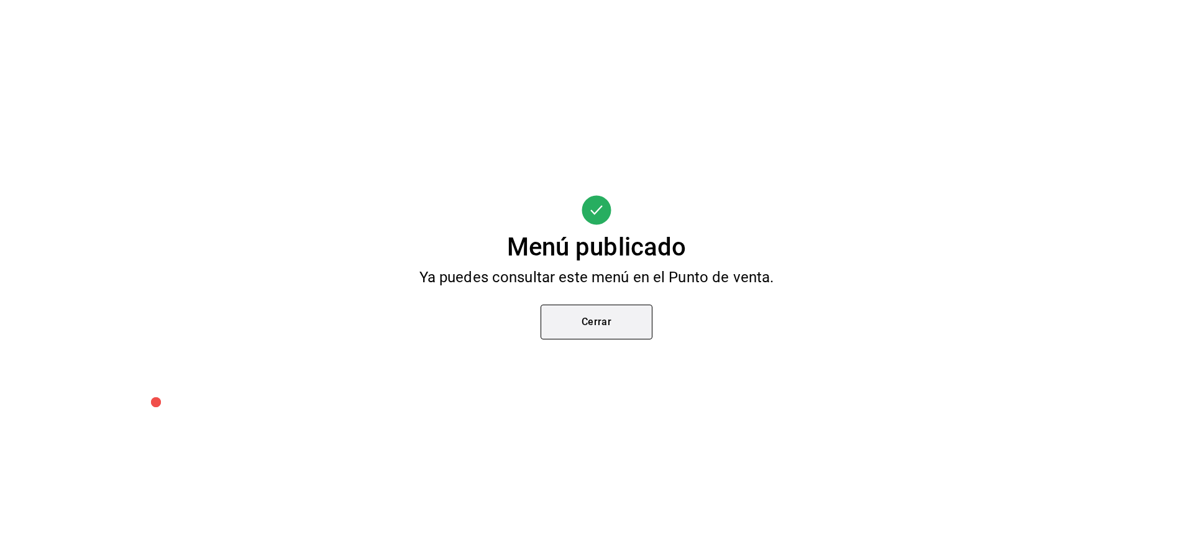
click at [584, 336] on button "Cerrar" at bounding box center [596, 321] width 112 height 35
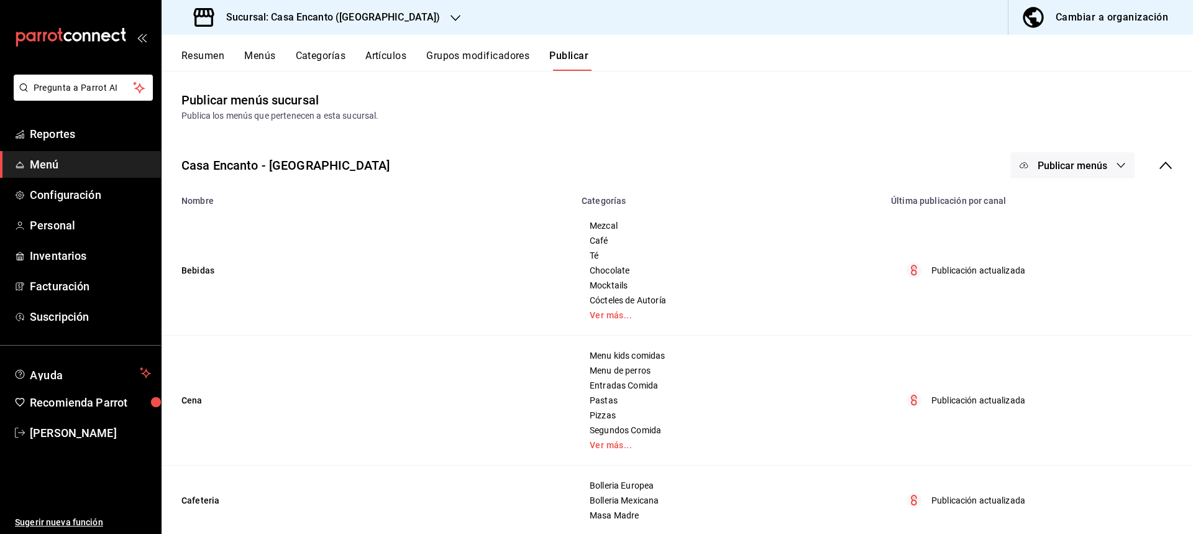
click at [1082, 162] on span "Publicar menús" at bounding box center [1072, 166] width 70 height 12
click at [1058, 193] on li "Punto de venta" at bounding box center [1063, 205] width 114 height 35
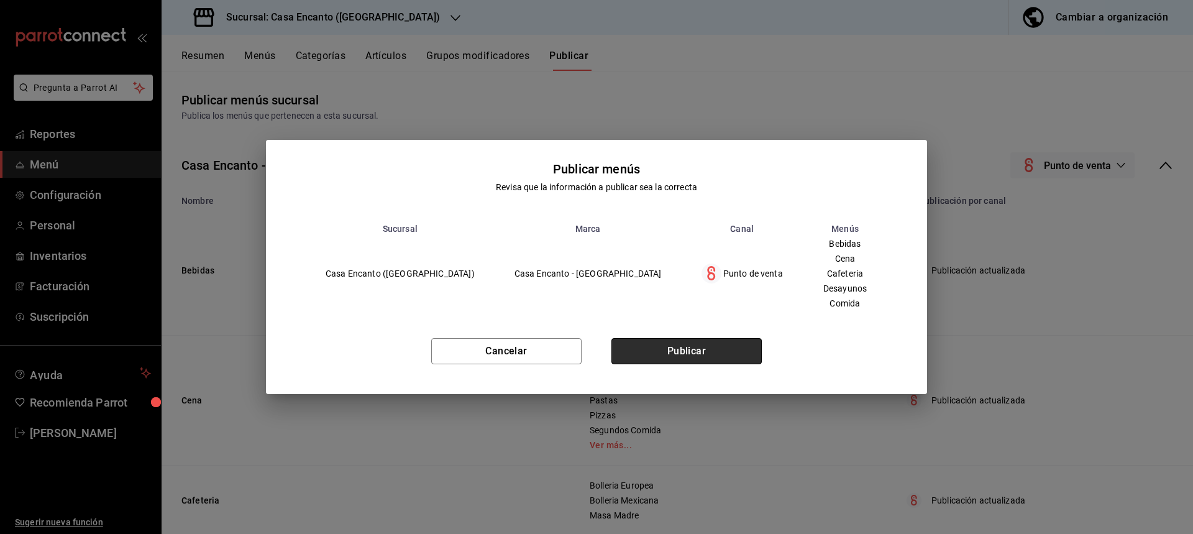
click at [680, 350] on button "Publicar" at bounding box center [686, 351] width 150 height 26
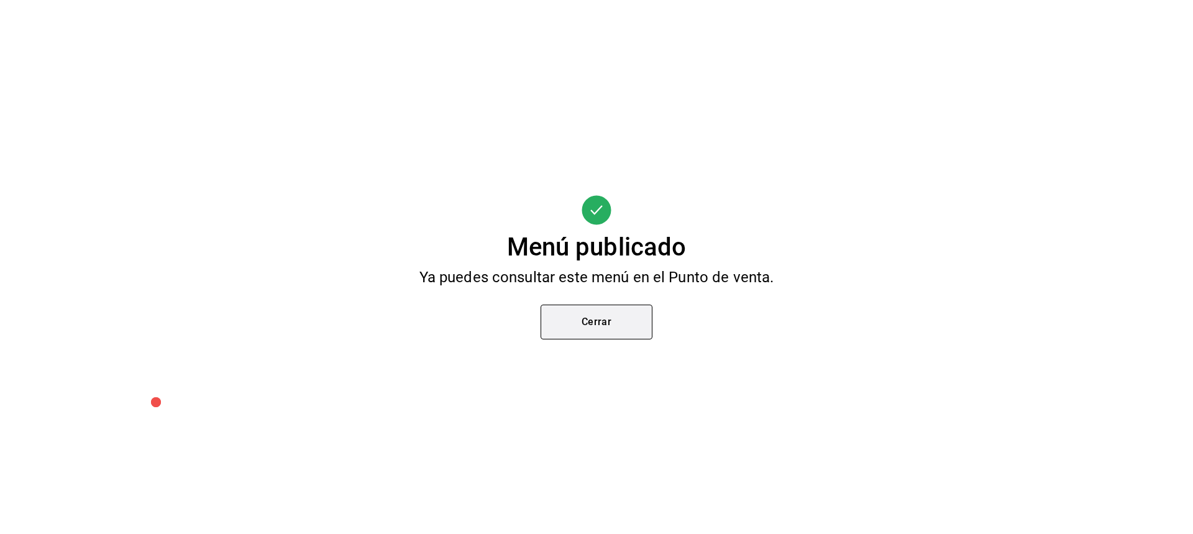
click at [612, 334] on button "Cerrar" at bounding box center [596, 321] width 112 height 35
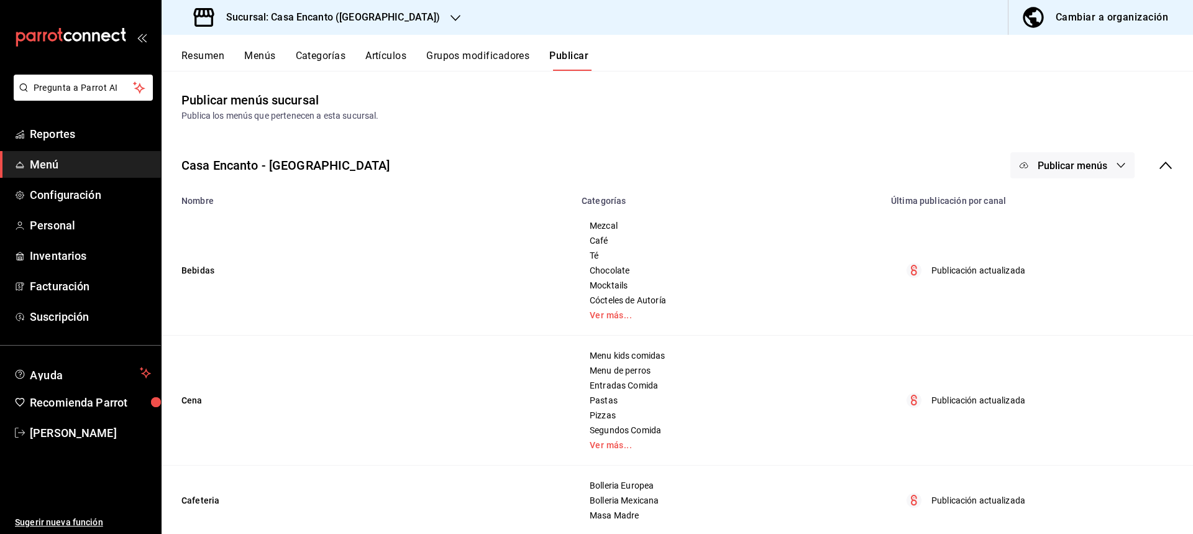
click at [228, 57] on div "Resumen Menús Categorías Artículos Grupos modificadores Publicar" at bounding box center [686, 60] width 1011 height 21
click at [279, 53] on div "Resumen Menús Categorías Artículos Grupos modificadores Publicar" at bounding box center [686, 60] width 1011 height 21
click at [395, 57] on button "Artículos" at bounding box center [385, 60] width 41 height 21
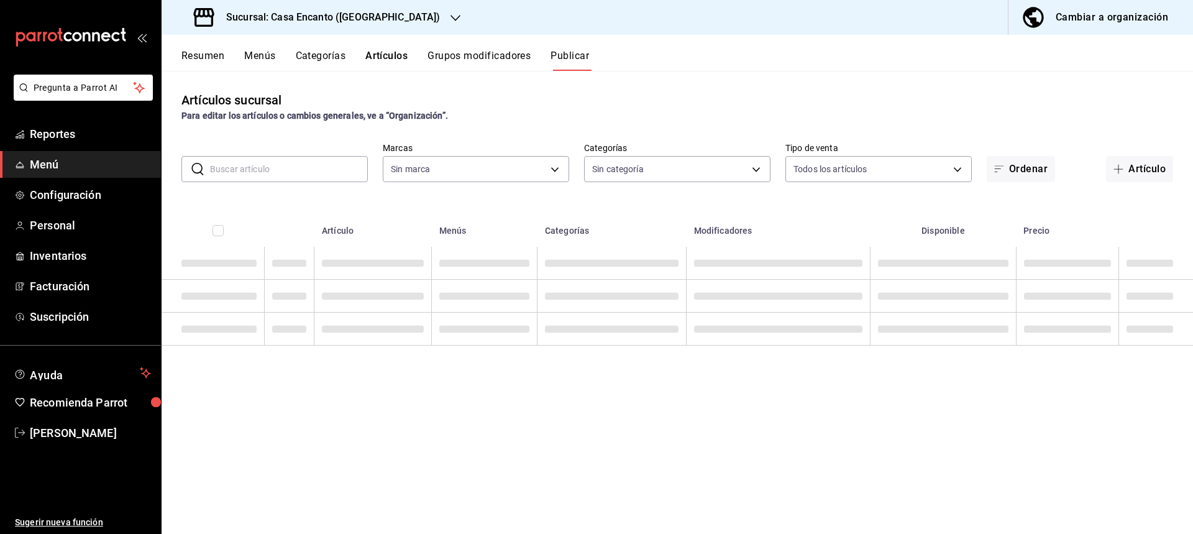
type input "dbeee84c-e3f2-405f-87ec-4bd3096e6bed"
type input "c34433a3-9c9a-45f0-845c-32576d181285,27d5a01d-a4d8-46a4-810e-01381fcd00fd,adee7…"
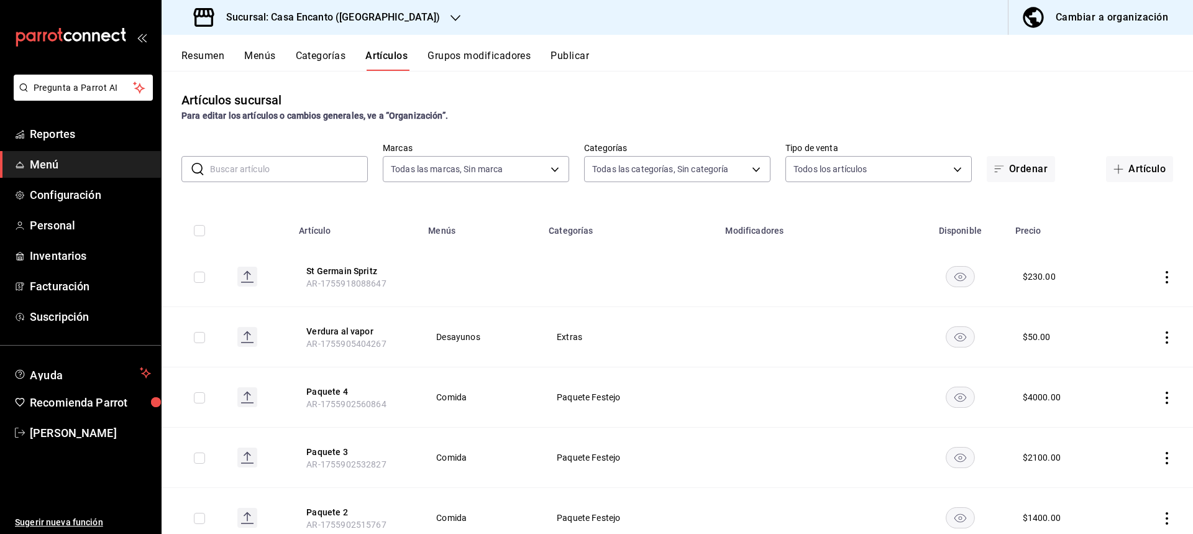
click at [1160, 278] on icon "actions" at bounding box center [1166, 277] width 12 height 12
click at [1122, 299] on span "Editar" at bounding box center [1120, 305] width 32 height 13
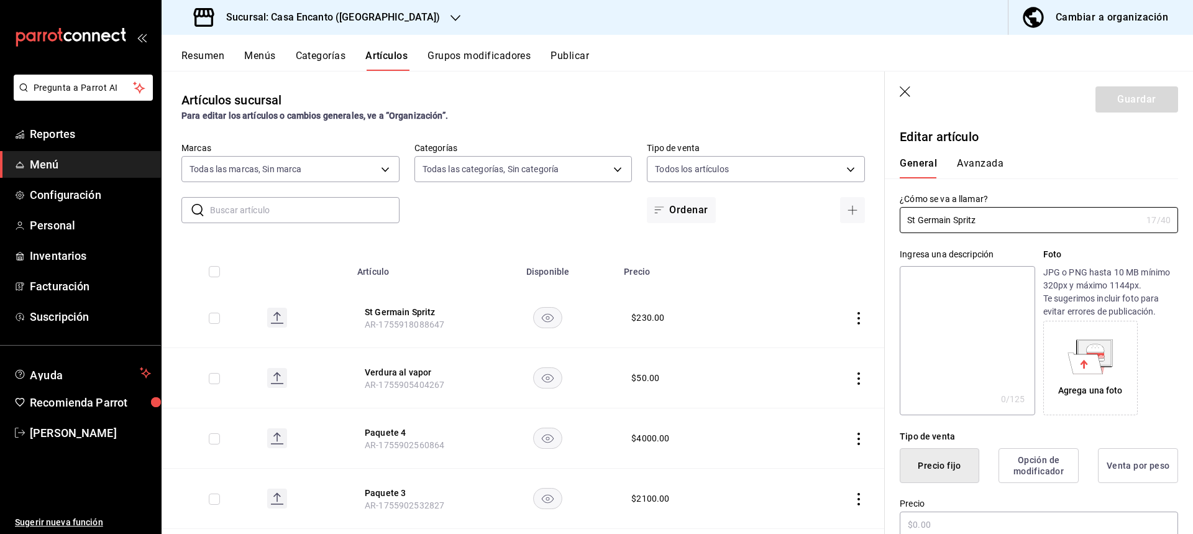
type input "$230.00"
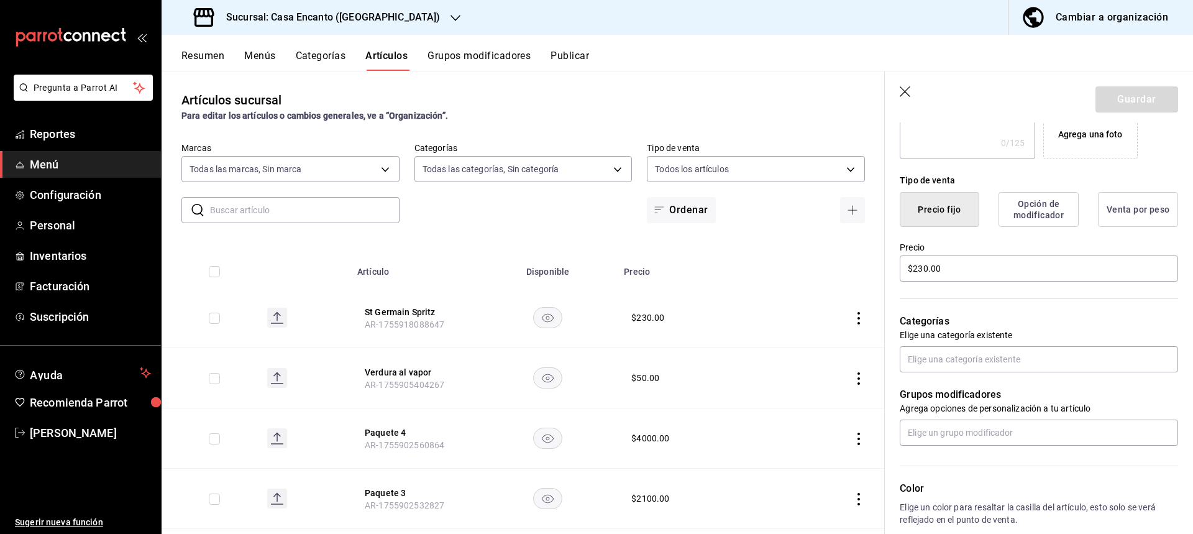
scroll to position [311, 0]
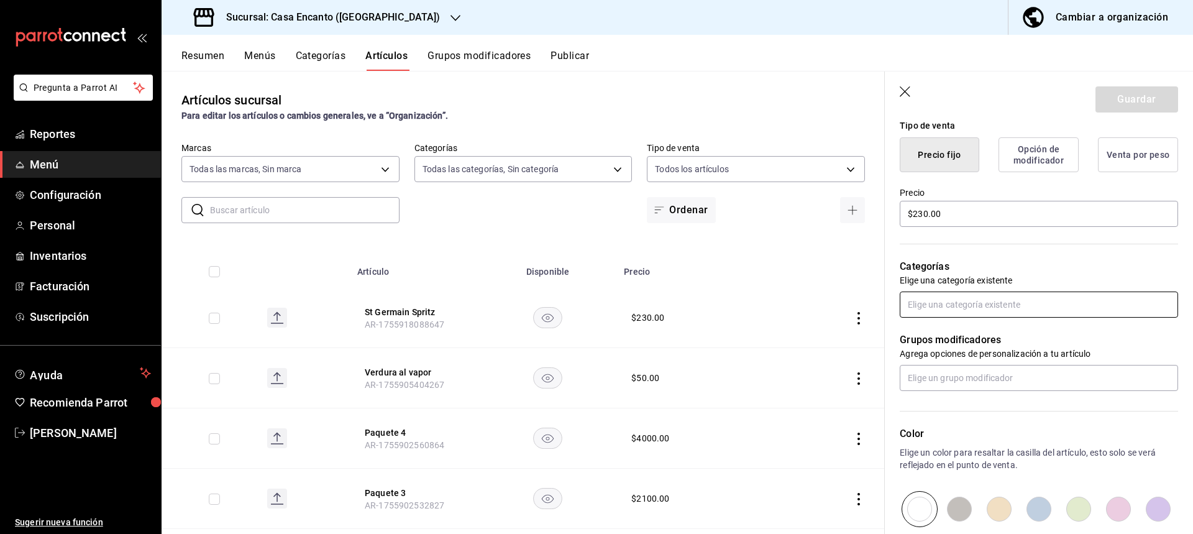
click at [954, 304] on input "text" at bounding box center [1038, 304] width 278 height 26
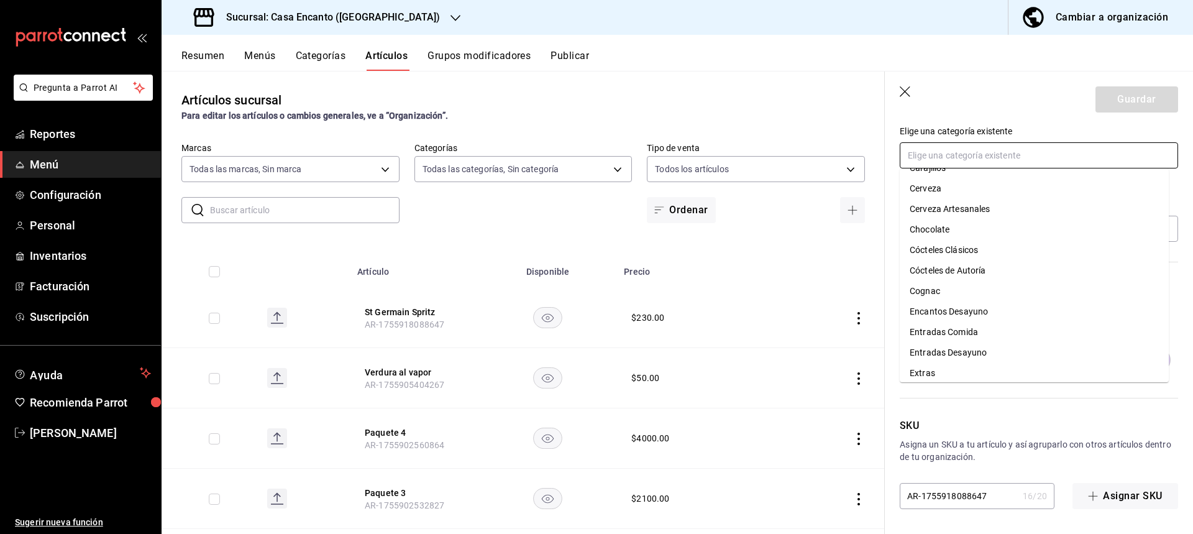
scroll to position [76, 0]
click at [984, 317] on li "Cócteles Clásicos" at bounding box center [1033, 312] width 269 height 20
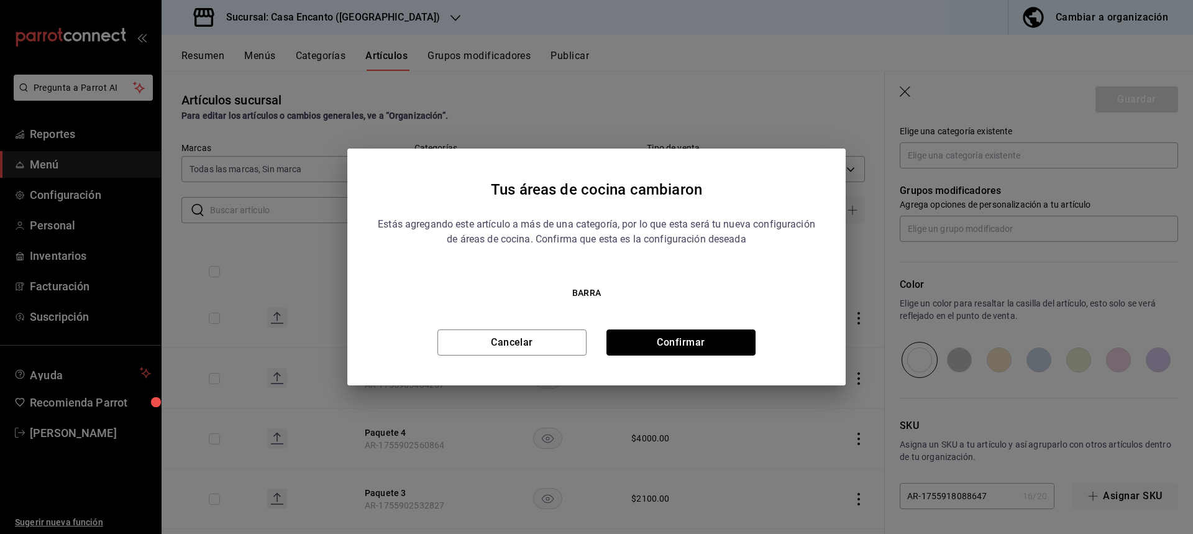
click at [634, 335] on button "Confirmar" at bounding box center [680, 342] width 149 height 26
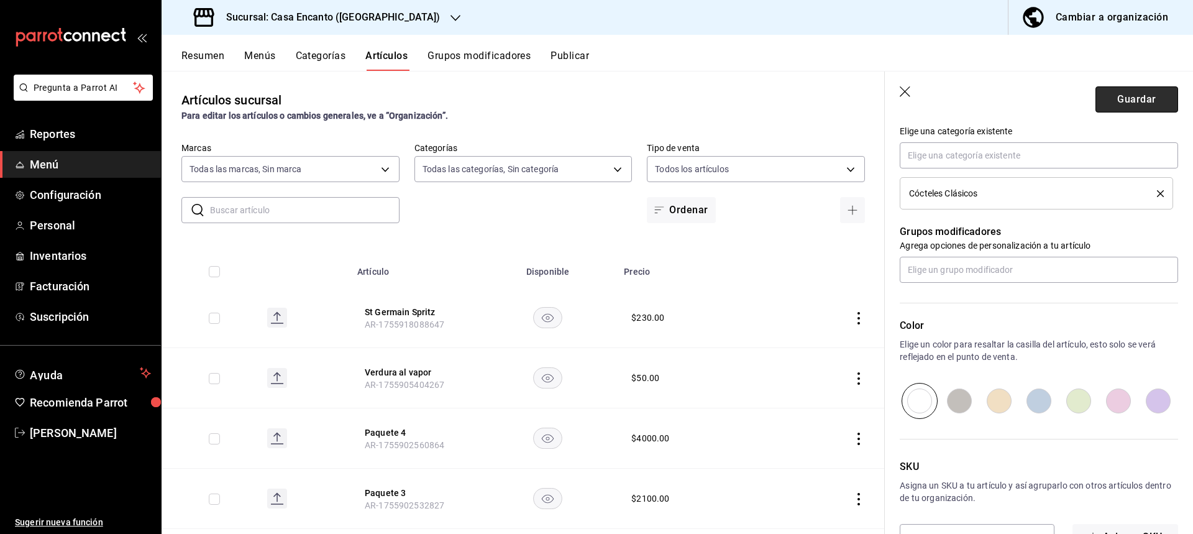
click at [1154, 109] on button "Guardar" at bounding box center [1136, 99] width 83 height 26
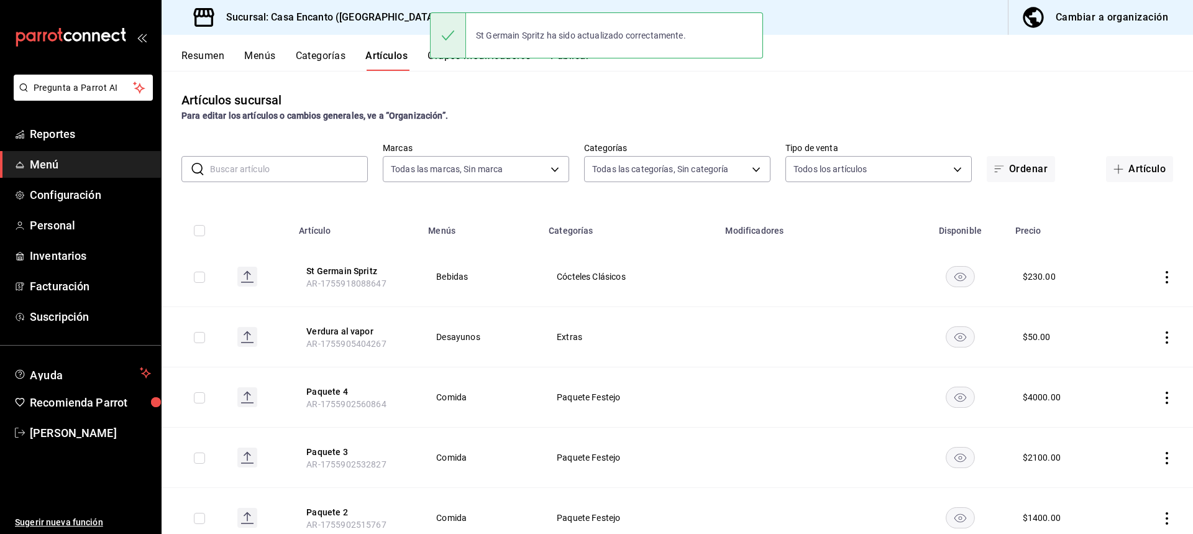
click at [565, 63] on button "Publicar" at bounding box center [569, 60] width 39 height 21
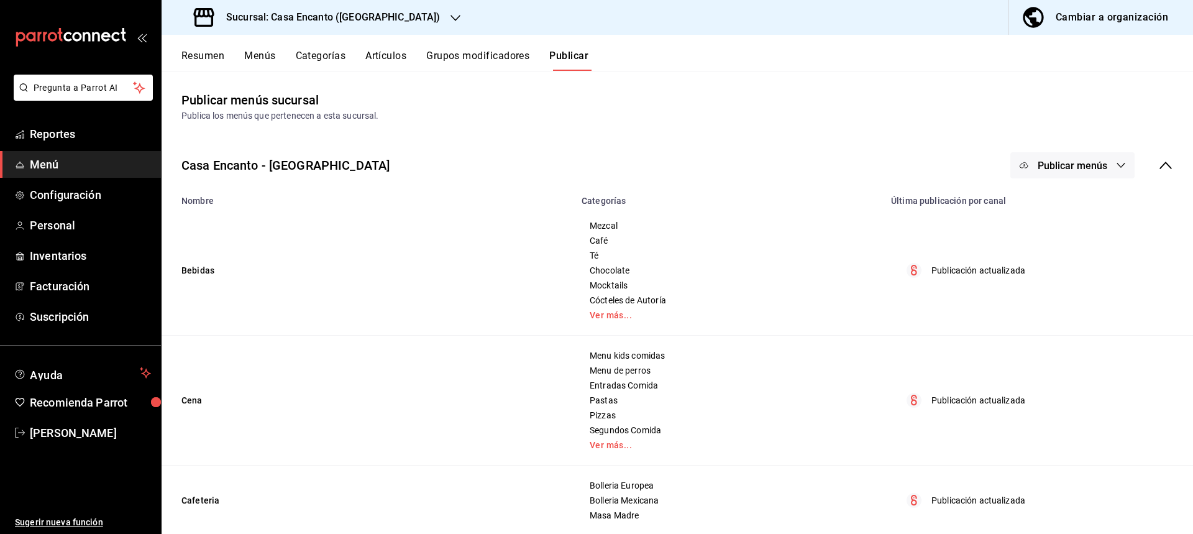
click at [1089, 163] on span "Publicar menús" at bounding box center [1072, 166] width 70 height 12
click at [1057, 199] on span "Punto de venta" at bounding box center [1081, 205] width 60 height 13
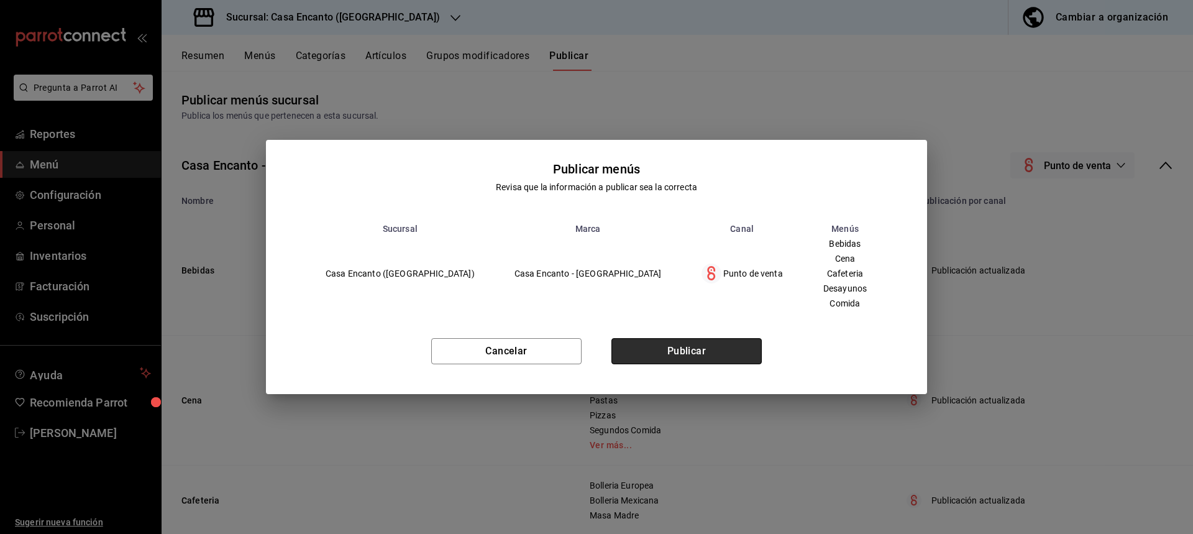
click at [727, 340] on button "Publicar" at bounding box center [686, 351] width 150 height 26
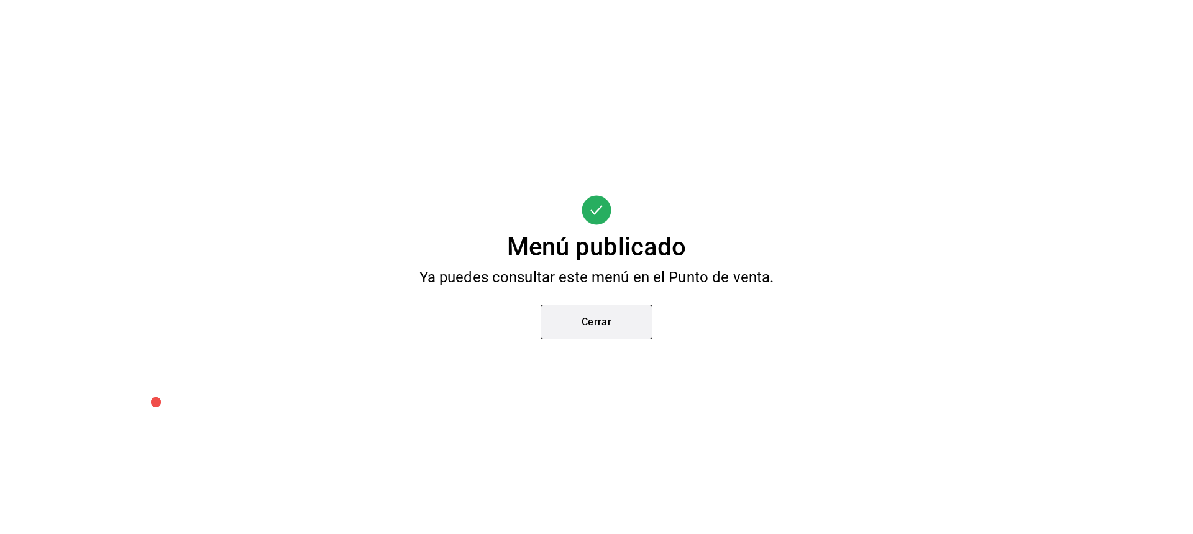
click at [575, 328] on button "Cerrar" at bounding box center [596, 321] width 112 height 35
